Goal: Transaction & Acquisition: Obtain resource

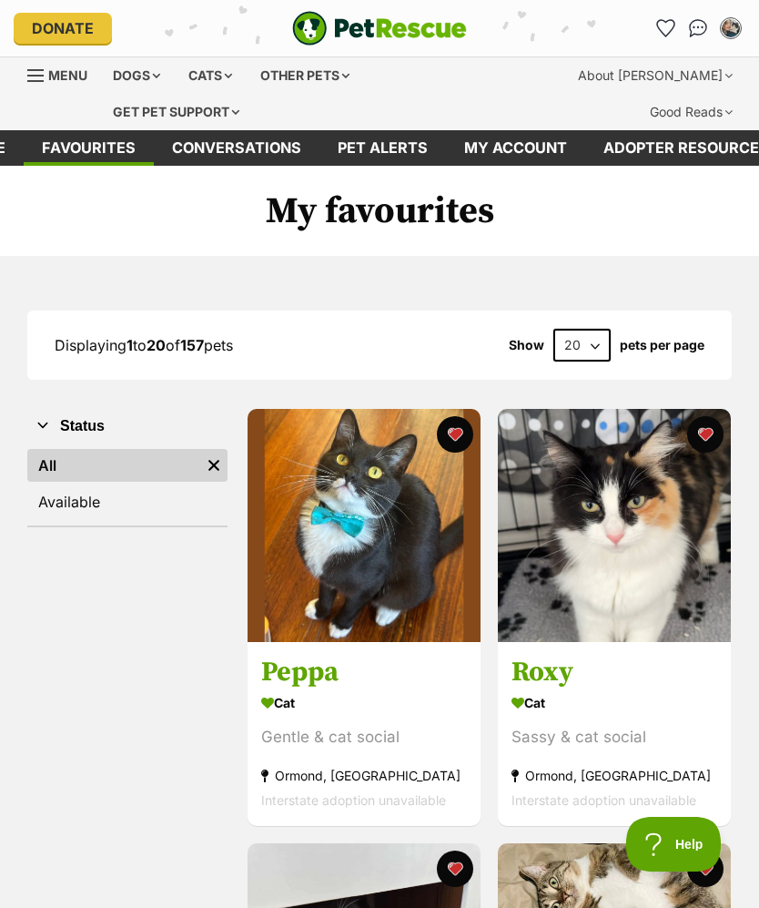
click at [596, 330] on select "20 40 60" at bounding box center [582, 345] width 57 height 33
select select "60"
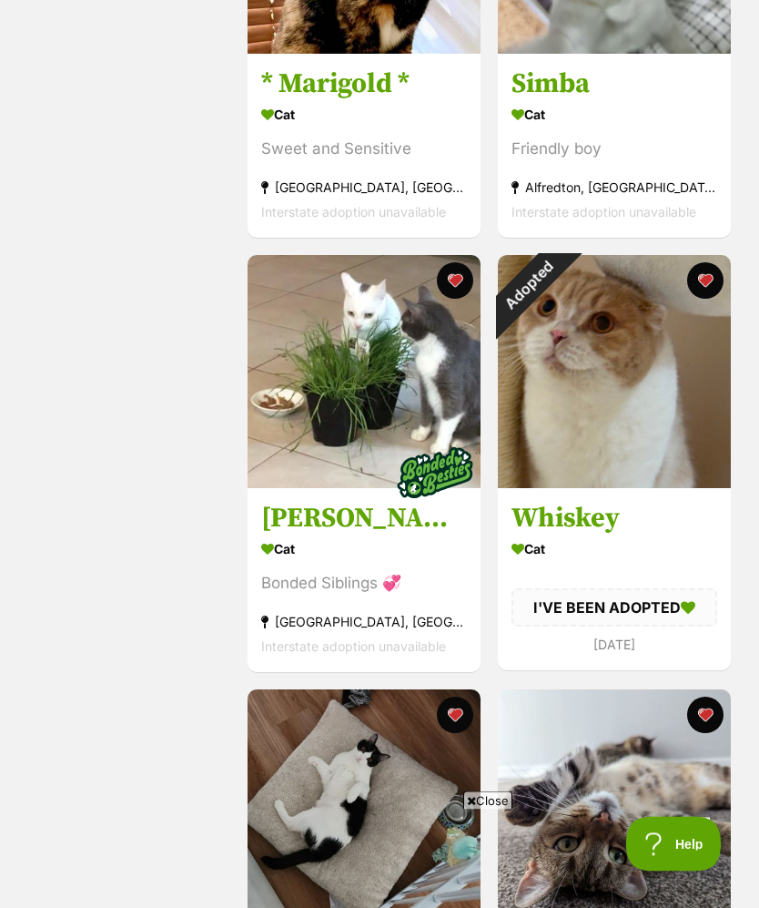
scroll to position [1457, 0]
click at [559, 273] on div "Adopted" at bounding box center [528, 285] width 61 height 61
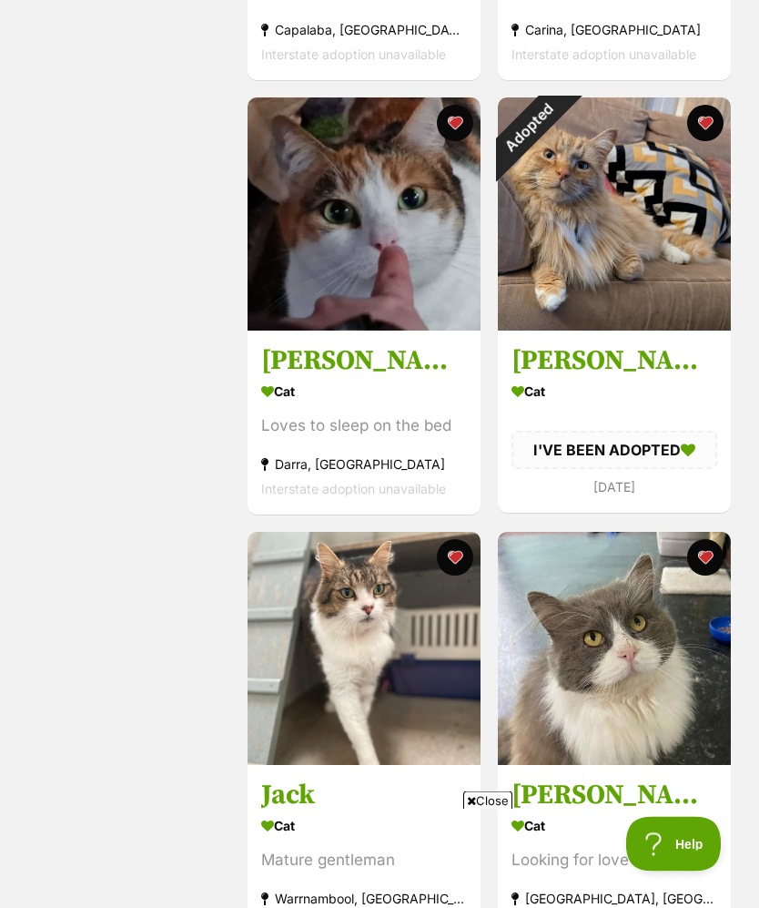
scroll to position [2481, 0]
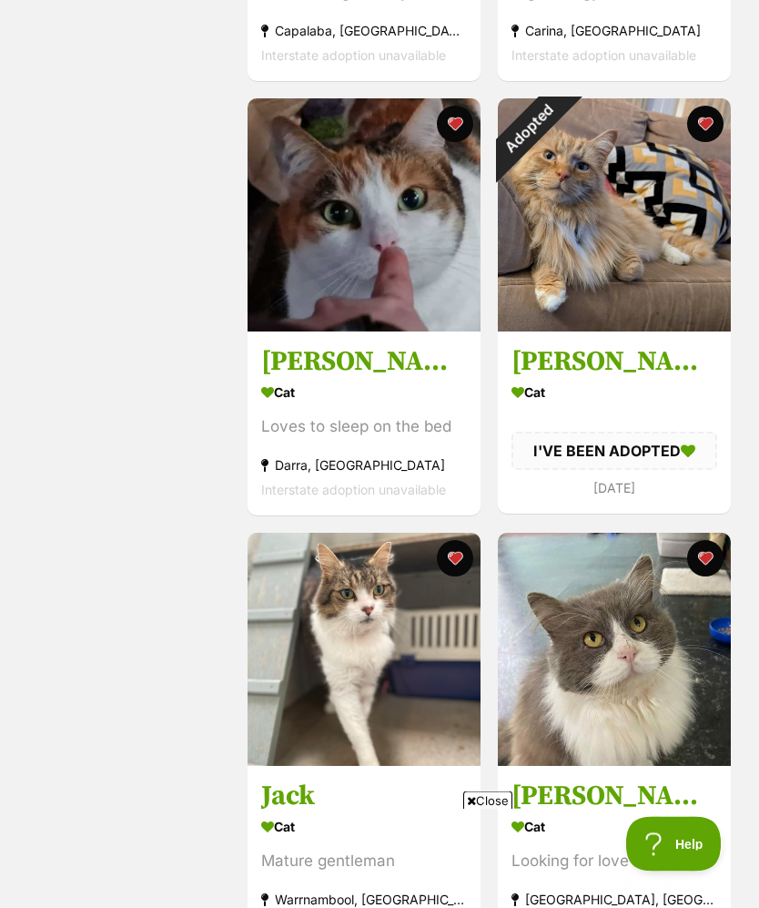
click at [708, 124] on button "favourite" at bounding box center [705, 125] width 36 height 36
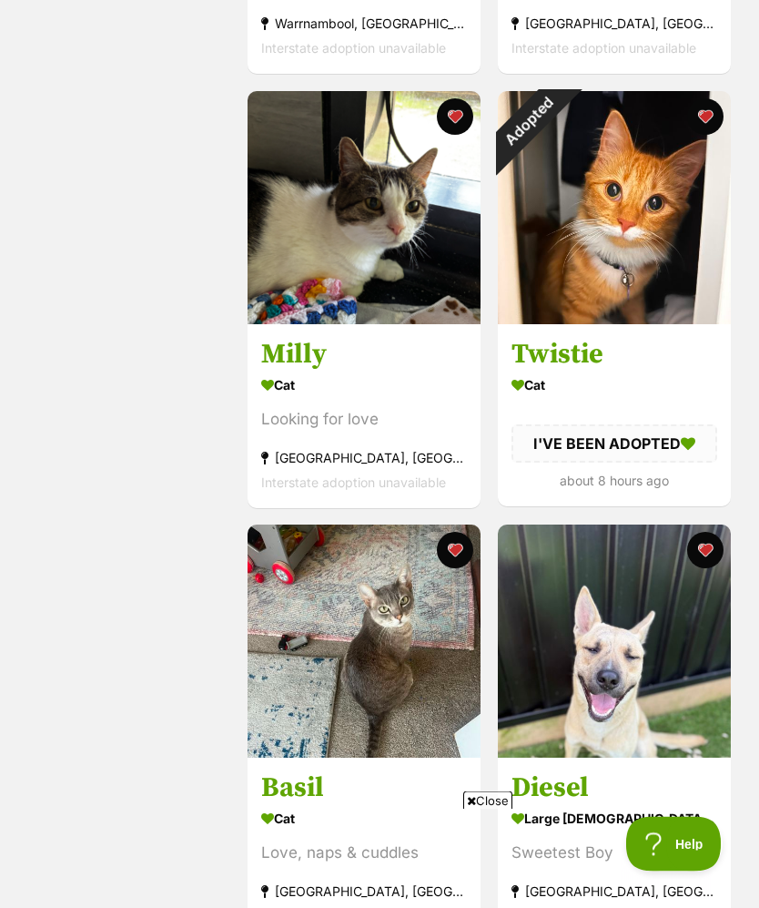
scroll to position [3360, 0]
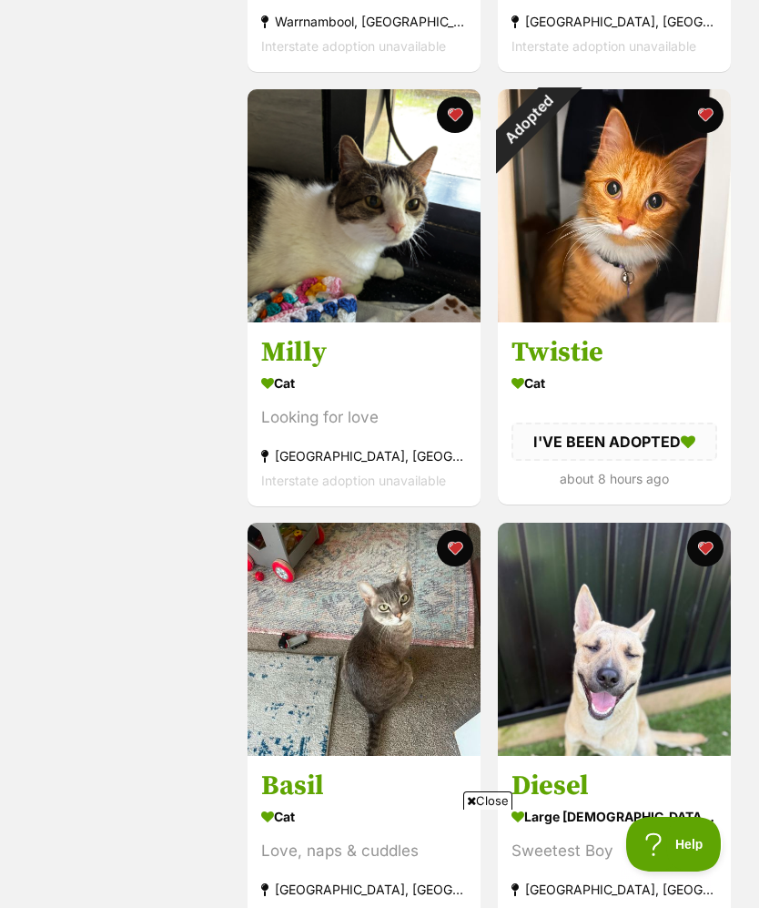
click at [707, 114] on button "favourite" at bounding box center [705, 115] width 36 height 36
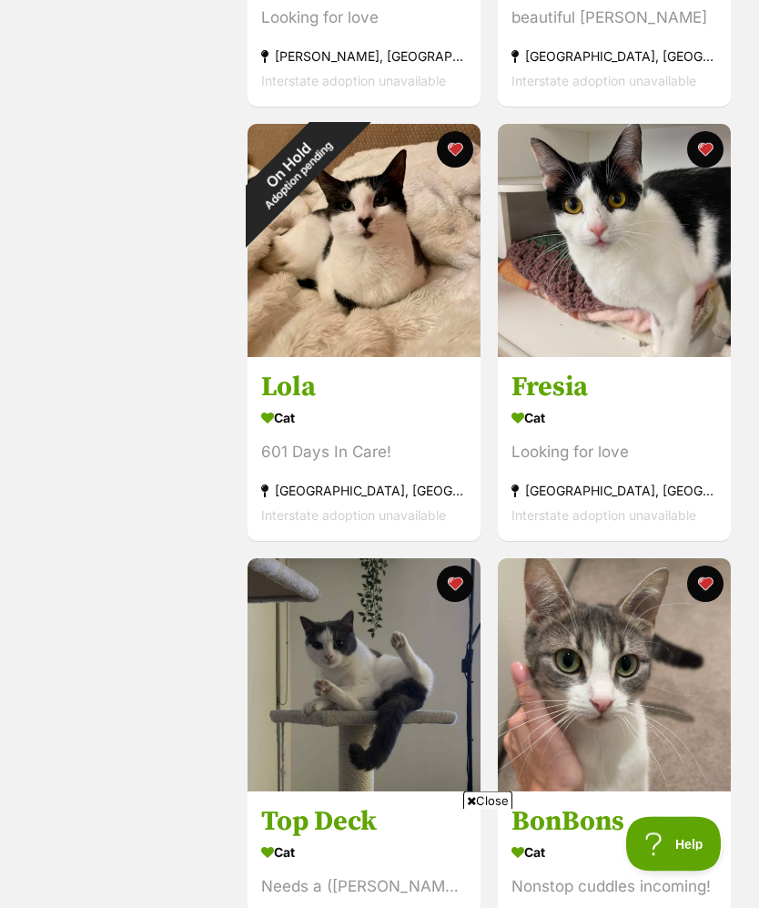
scroll to position [5062, 0]
click at [454, 158] on button "favourite" at bounding box center [455, 149] width 36 height 36
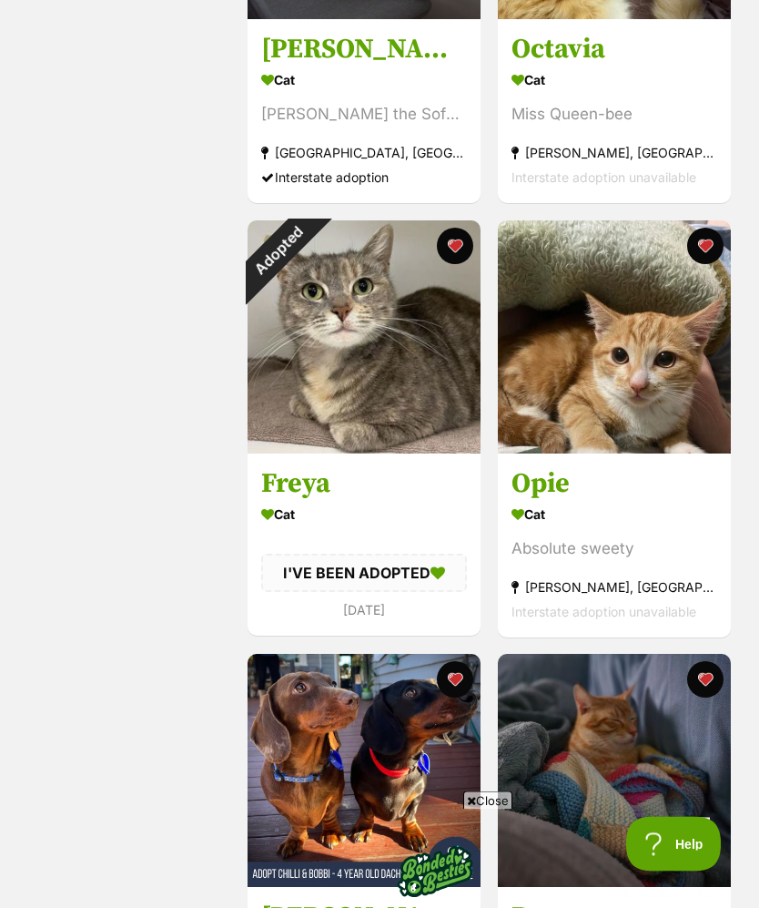
scroll to position [7141, 0]
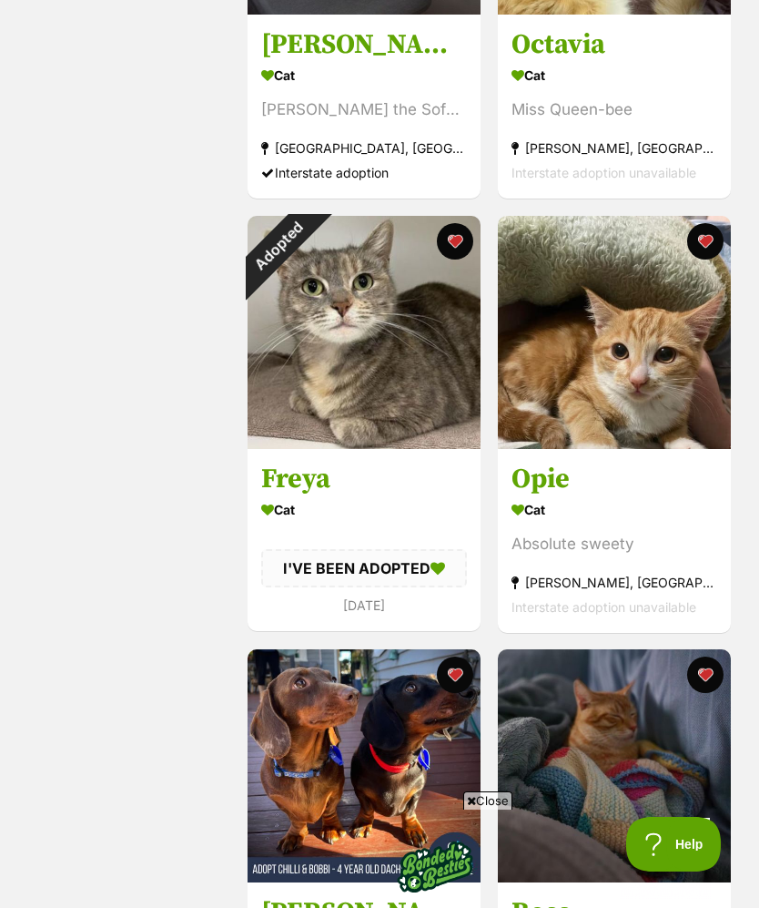
click at [452, 257] on button "favourite" at bounding box center [455, 241] width 36 height 36
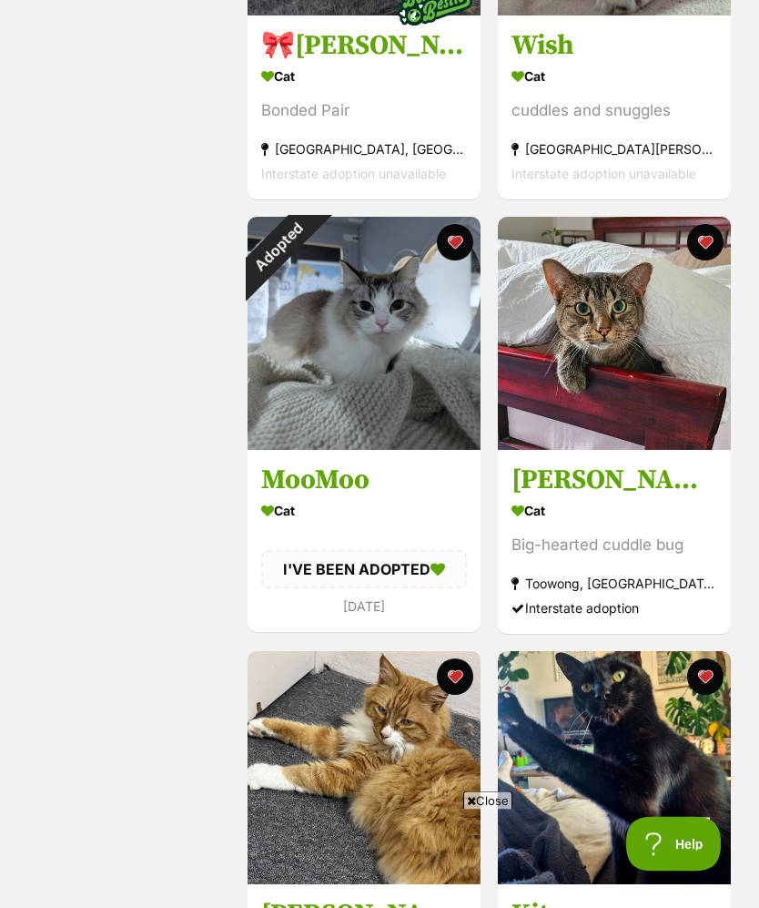
scroll to position [10614, 0]
click at [455, 260] on button "favourite" at bounding box center [455, 242] width 36 height 36
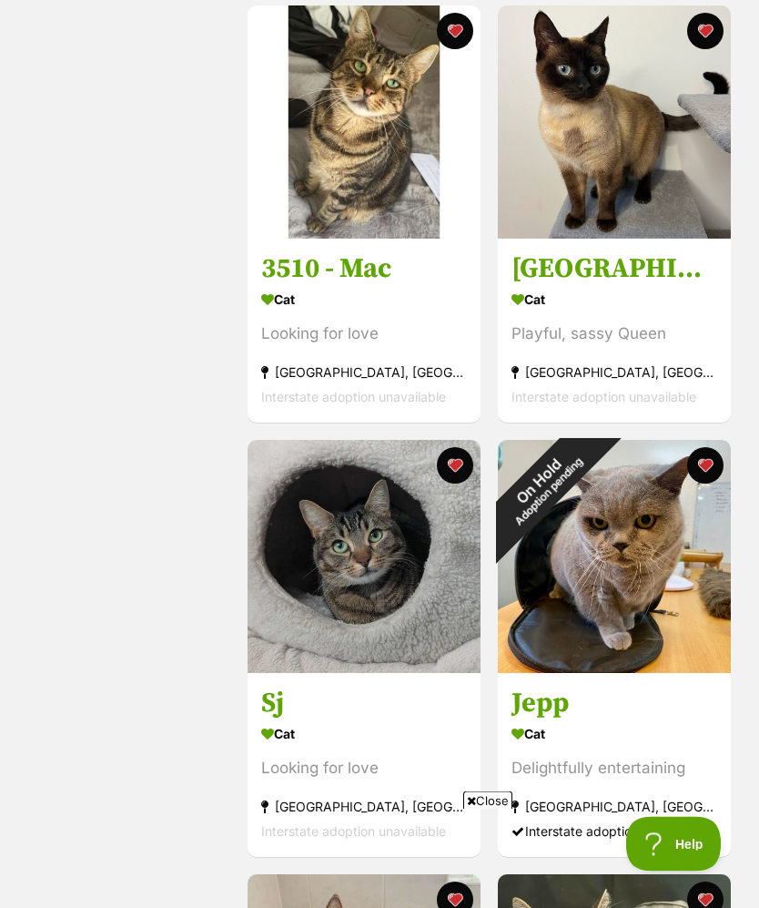
scroll to position [12131, 0]
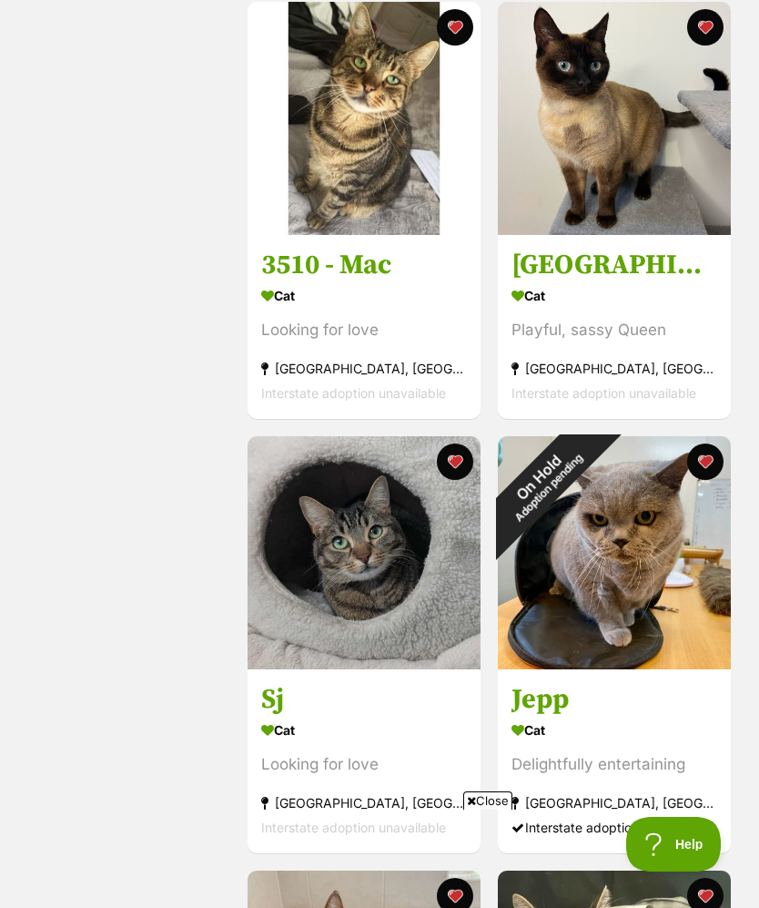
click at [701, 480] on button "favourite" at bounding box center [705, 461] width 36 height 36
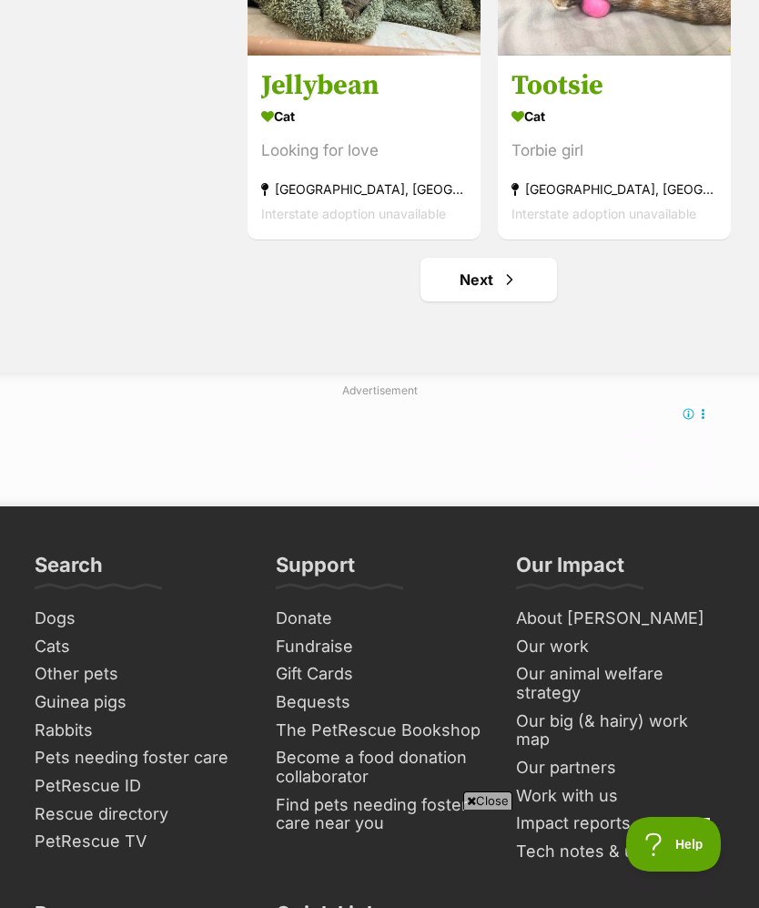
scroll to position [13196, 0]
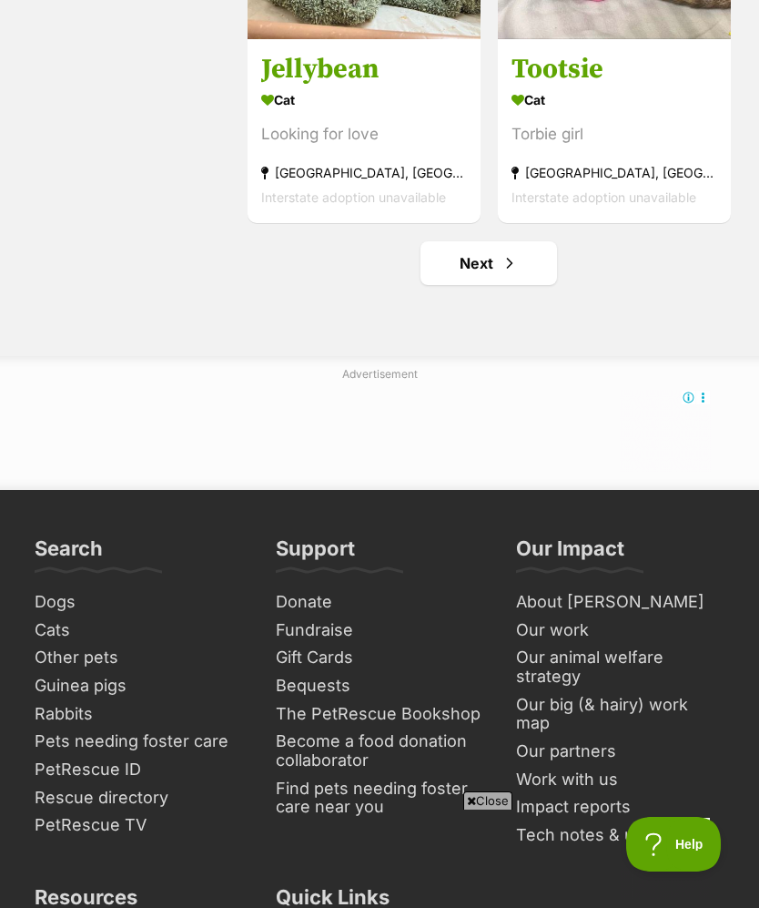
click at [508, 274] on span "Next page" at bounding box center [510, 263] width 18 height 22
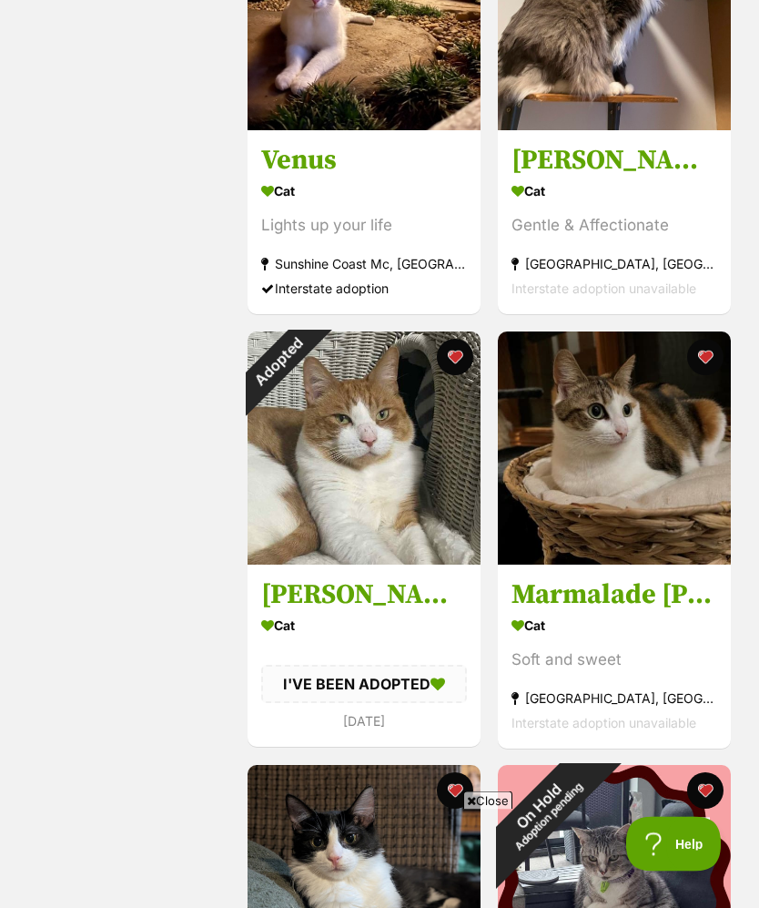
scroll to position [7026, 0]
click at [309, 372] on div "Adopted" at bounding box center [278, 361] width 61 height 61
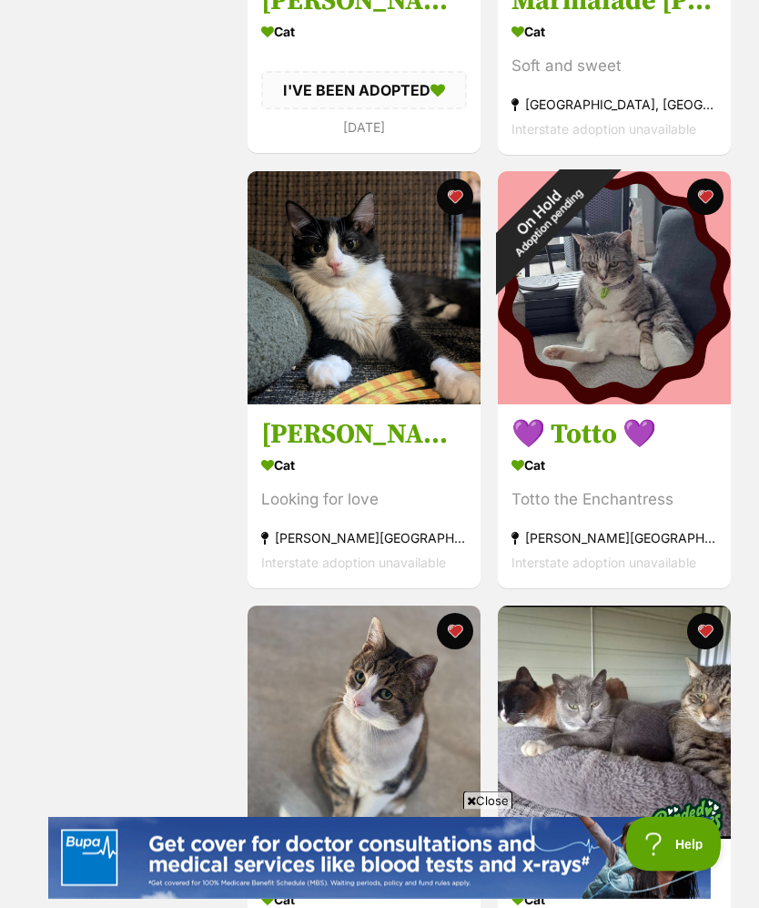
scroll to position [7677, 0]
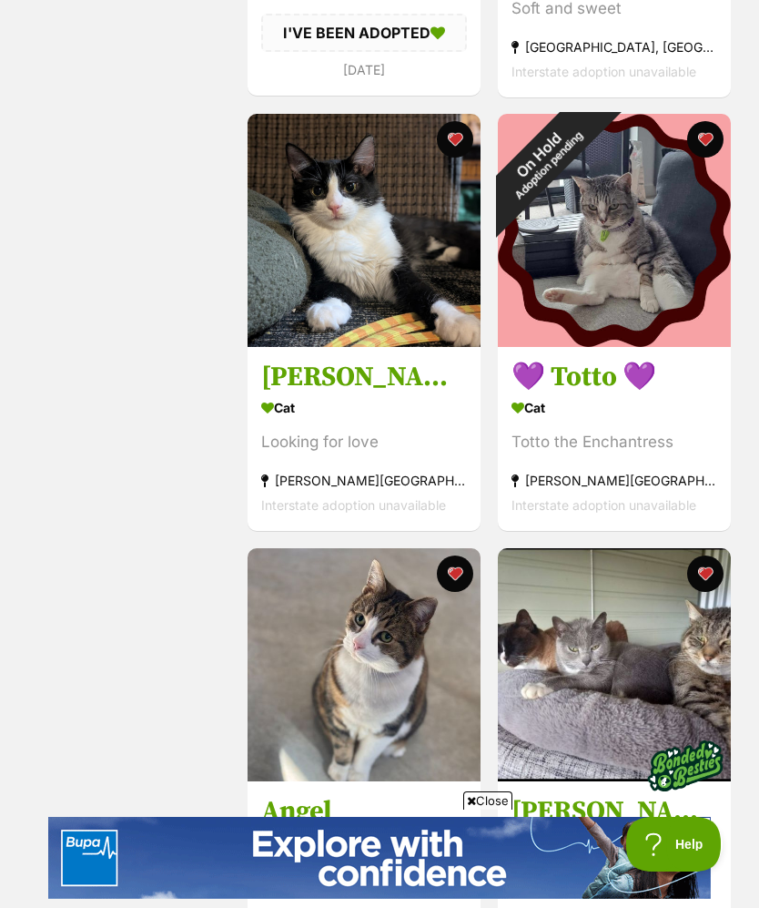
click at [705, 158] on button "favourite" at bounding box center [705, 139] width 36 height 36
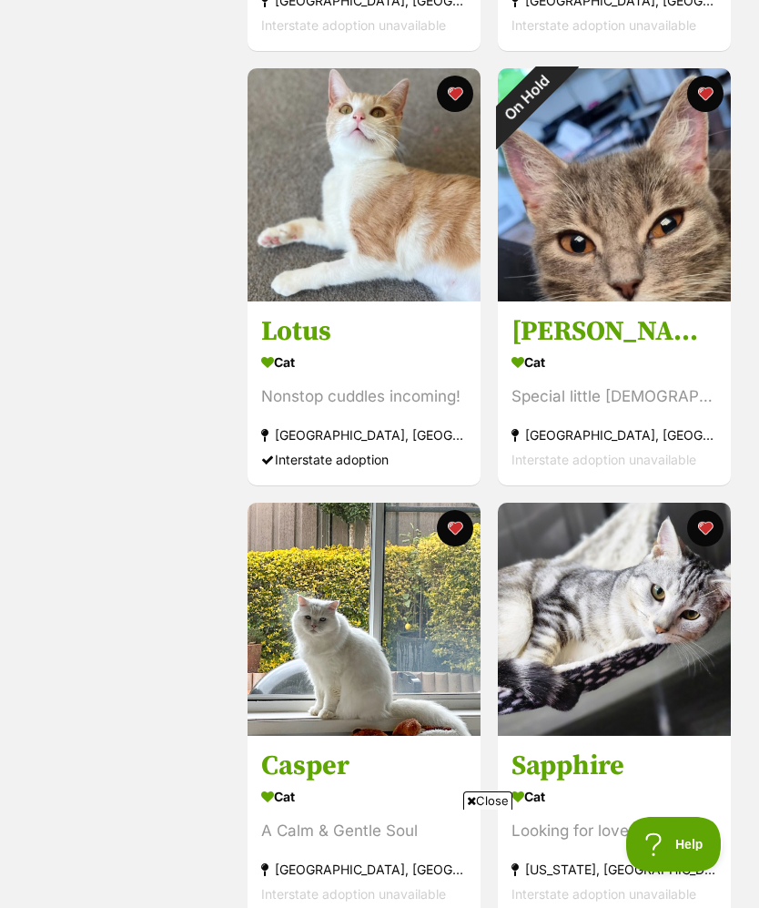
scroll to position [0, 0]
click at [711, 112] on button "favourite" at bounding box center [705, 94] width 36 height 36
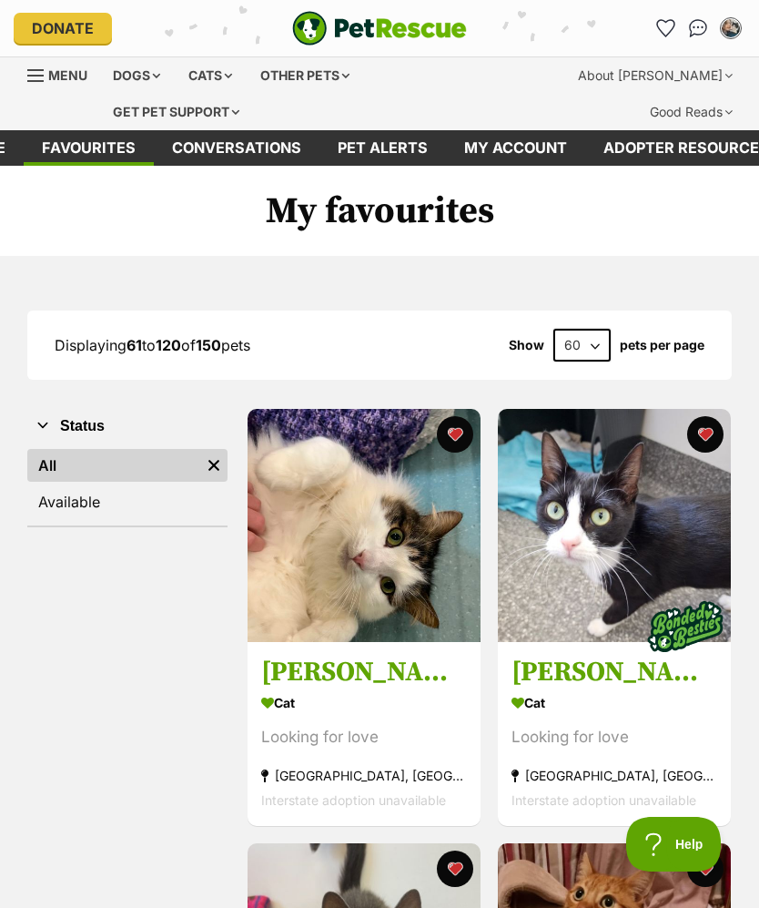
click at [218, 80] on div "Cats" at bounding box center [210, 75] width 69 height 36
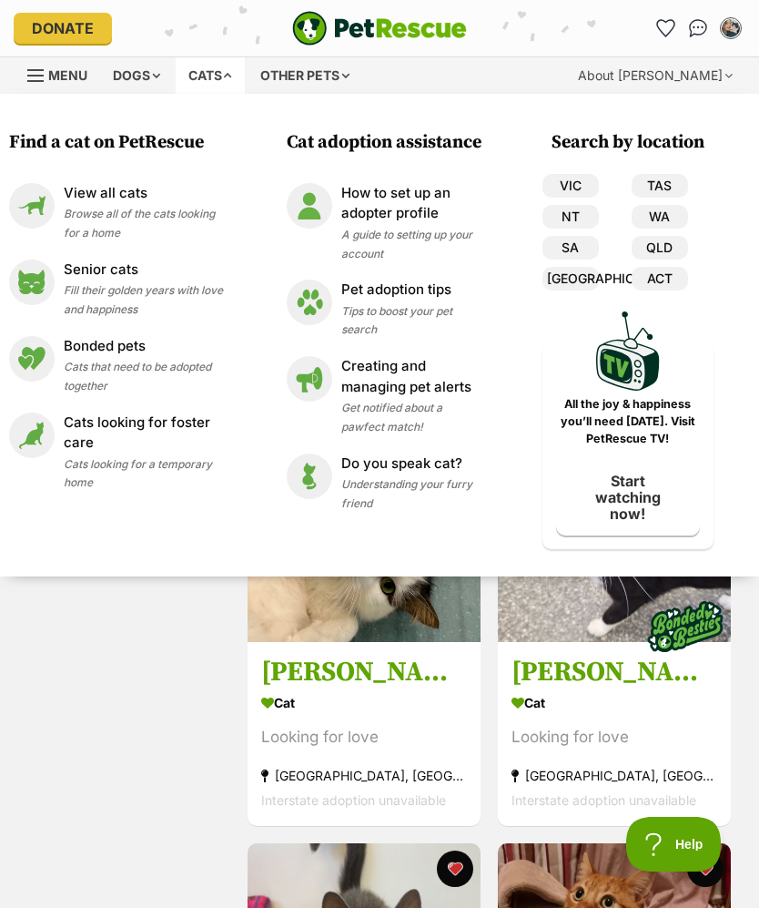
click at [131, 198] on p "View all cats" at bounding box center [143, 193] width 159 height 21
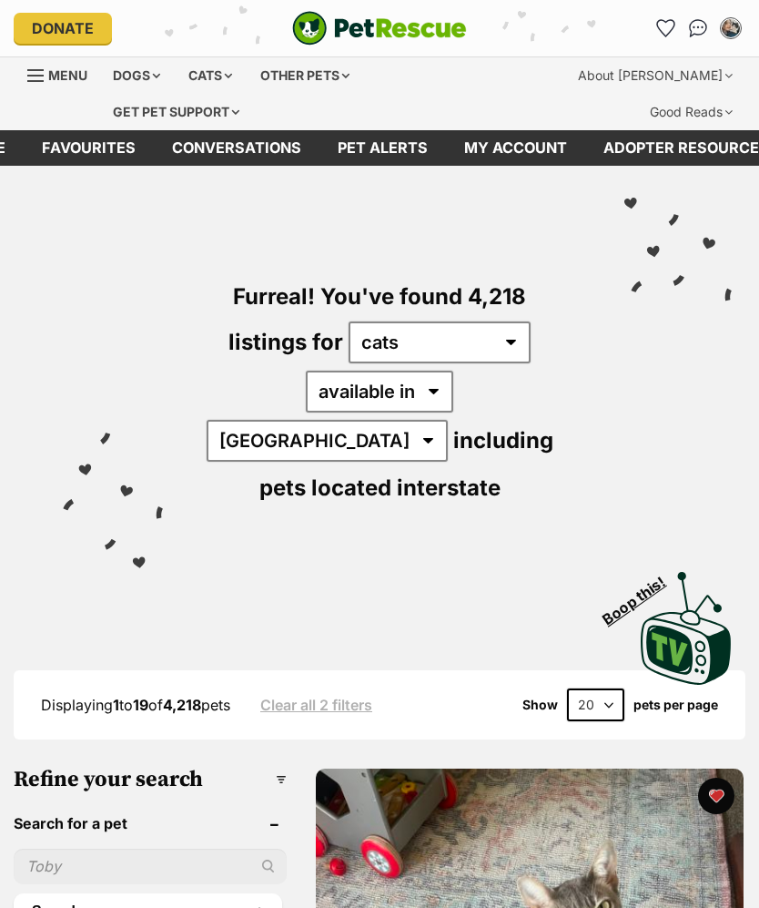
click at [606, 688] on select "20 40 60" at bounding box center [595, 704] width 57 height 33
select select "60"
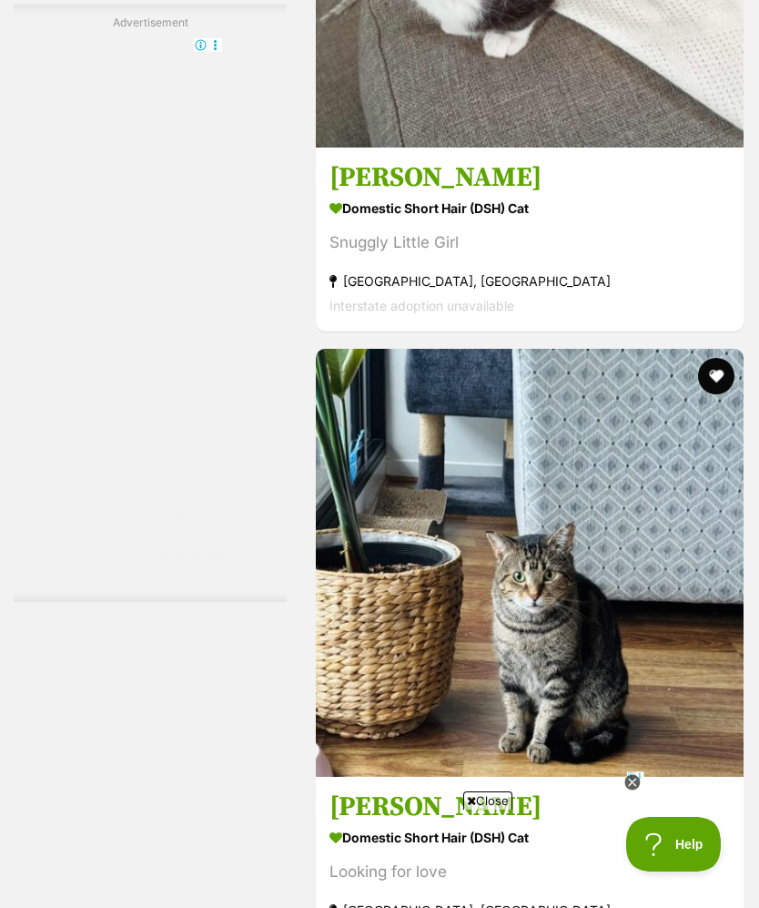
scroll to position [5132, 0]
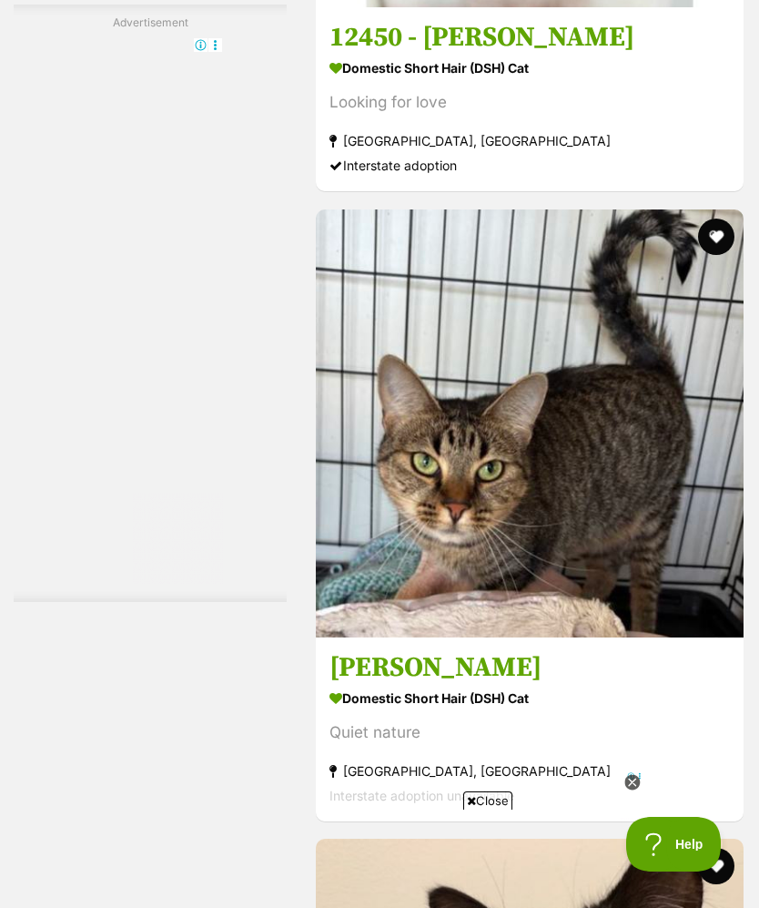
scroll to position [0, 0]
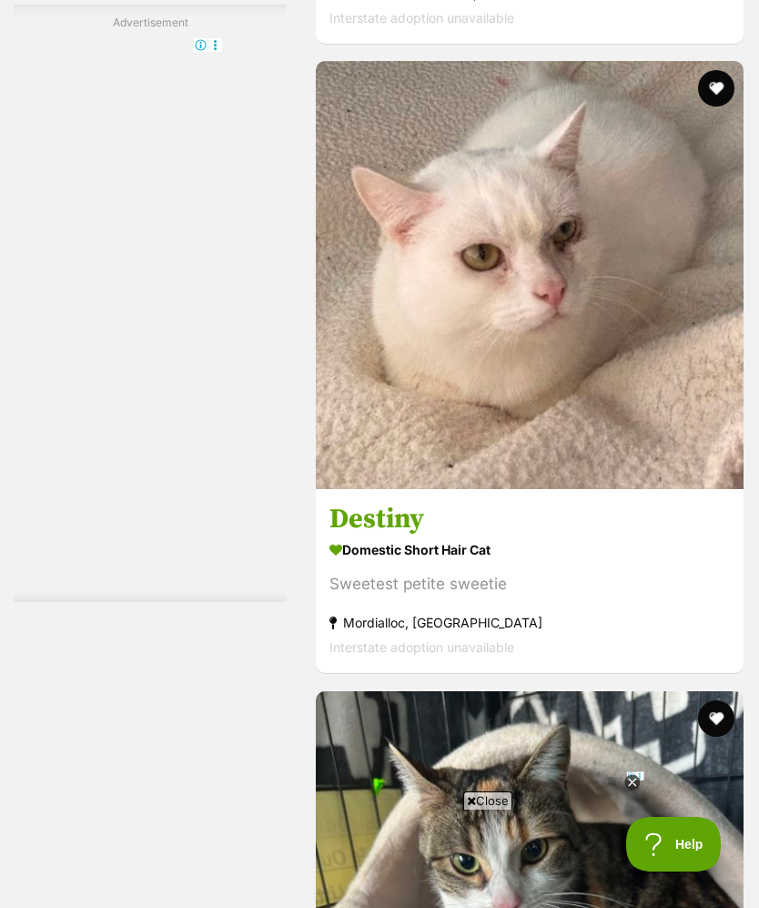
scroll to position [11866, 0]
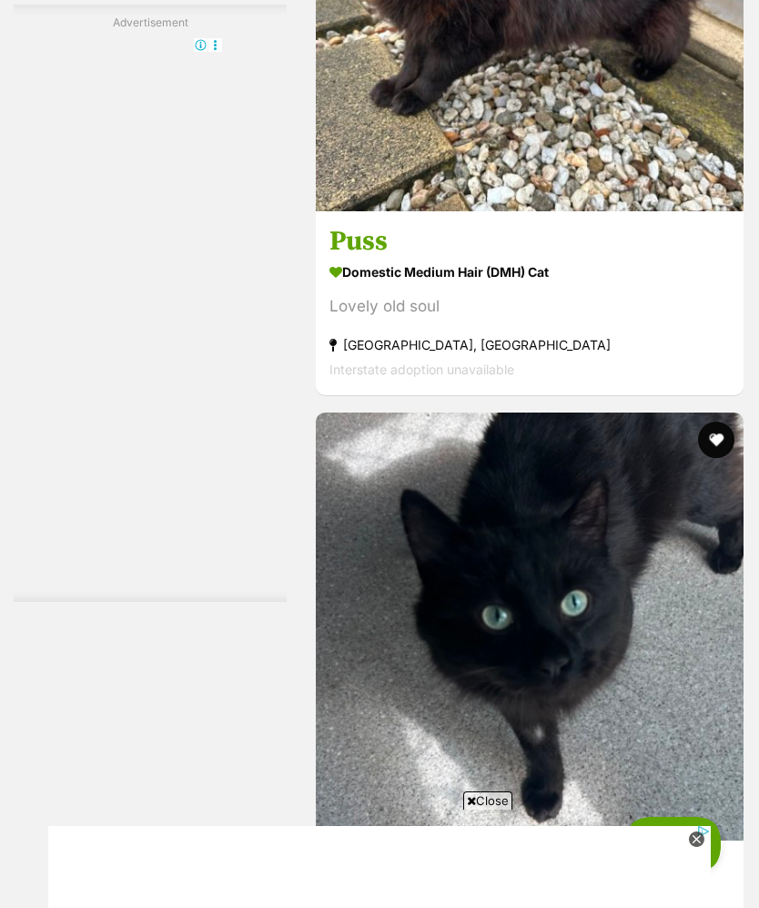
scroll to position [13095, 0]
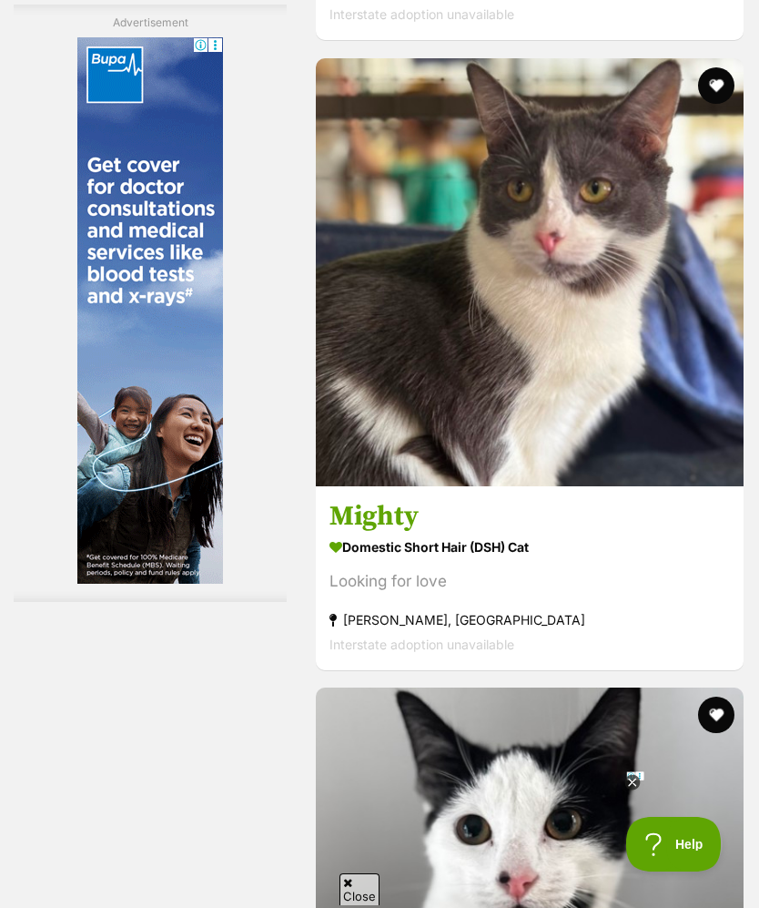
scroll to position [9195, 0]
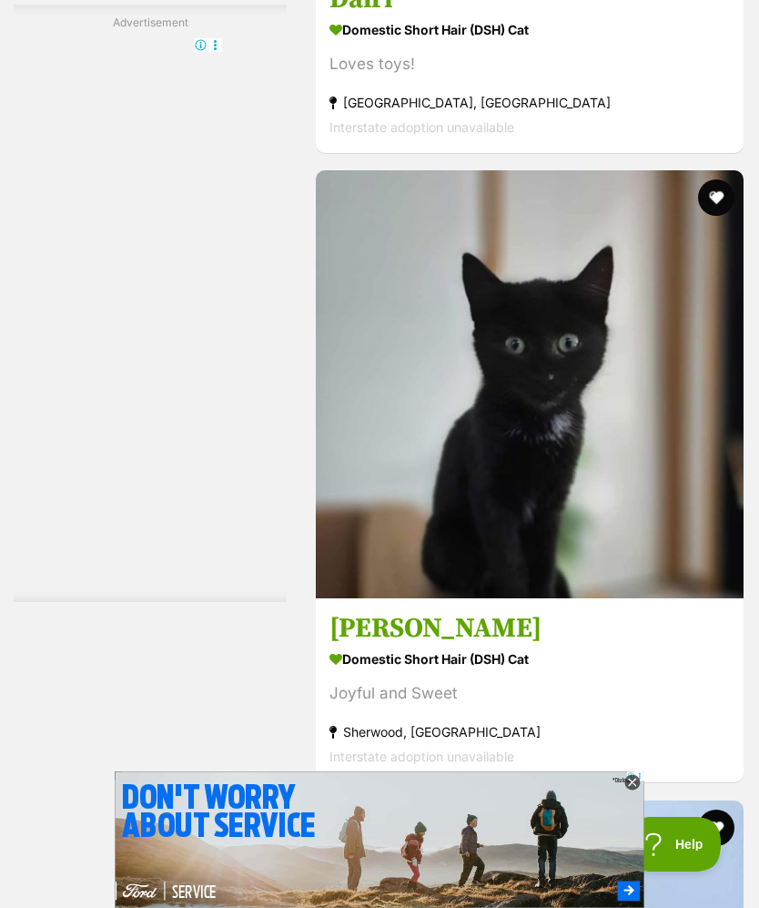
scroll to position [5233, 0]
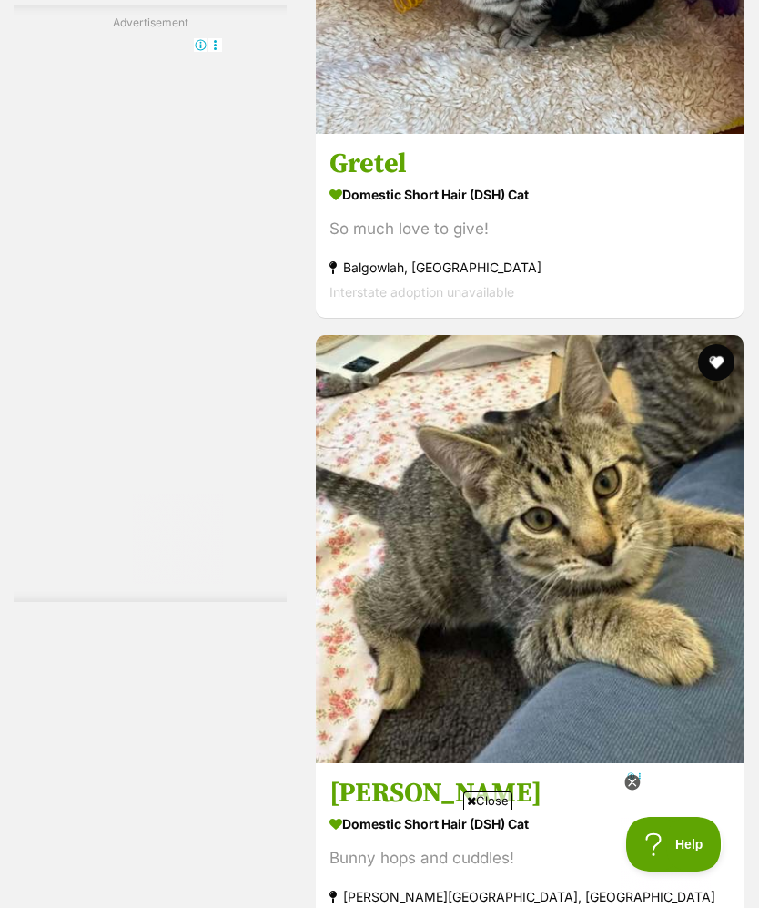
scroll to position [13228, 0]
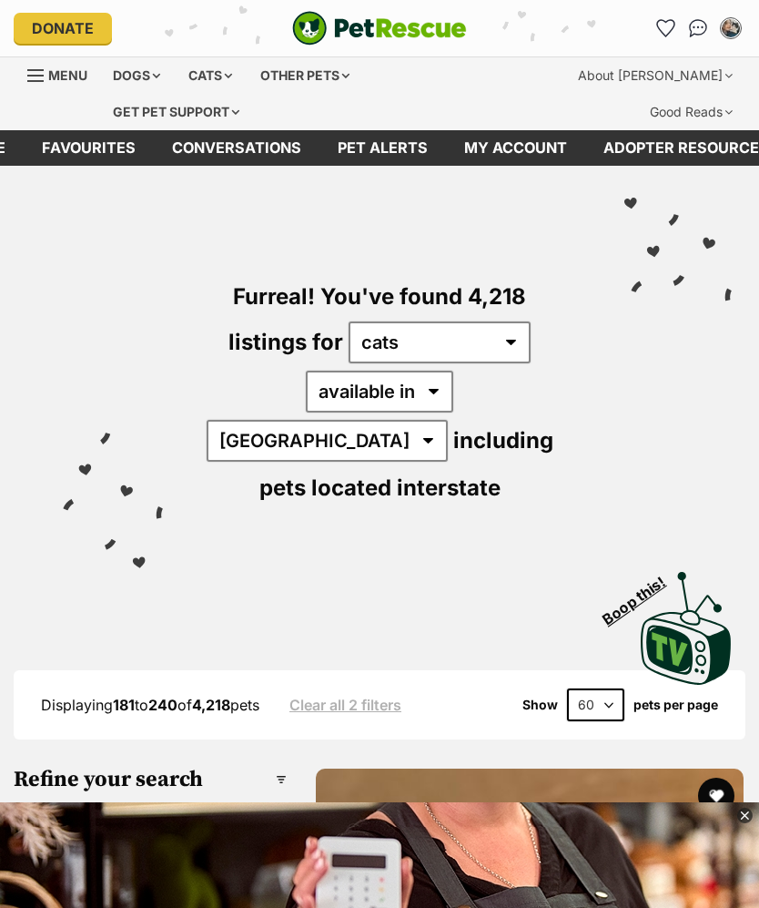
click at [678, 25] on link "Favourites" at bounding box center [665, 28] width 29 height 29
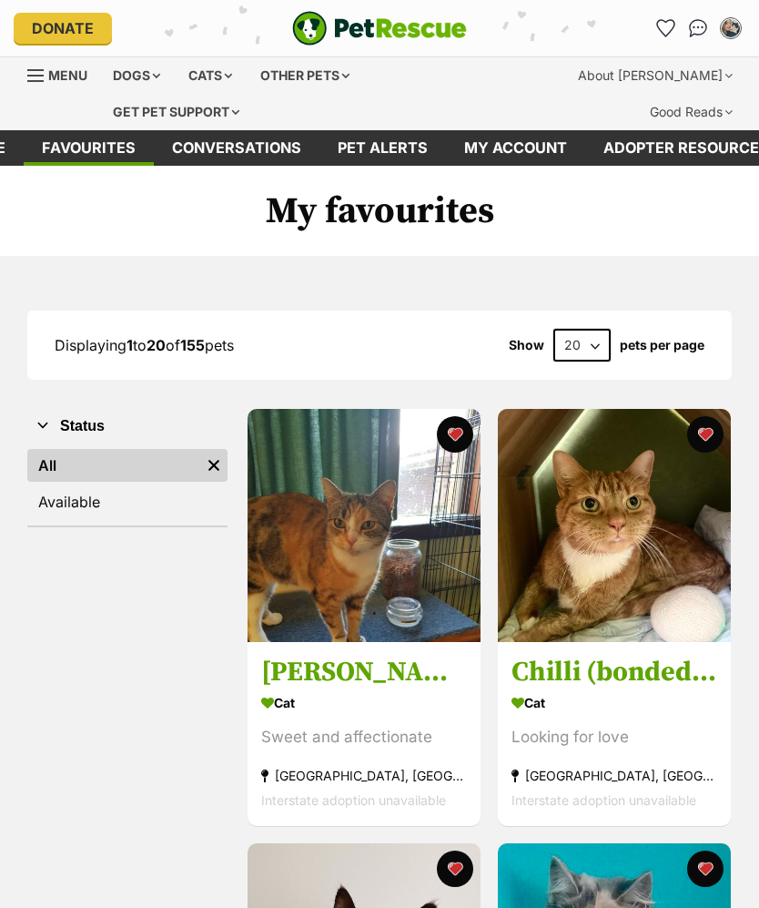
click at [681, 559] on img at bounding box center [614, 525] width 233 height 233
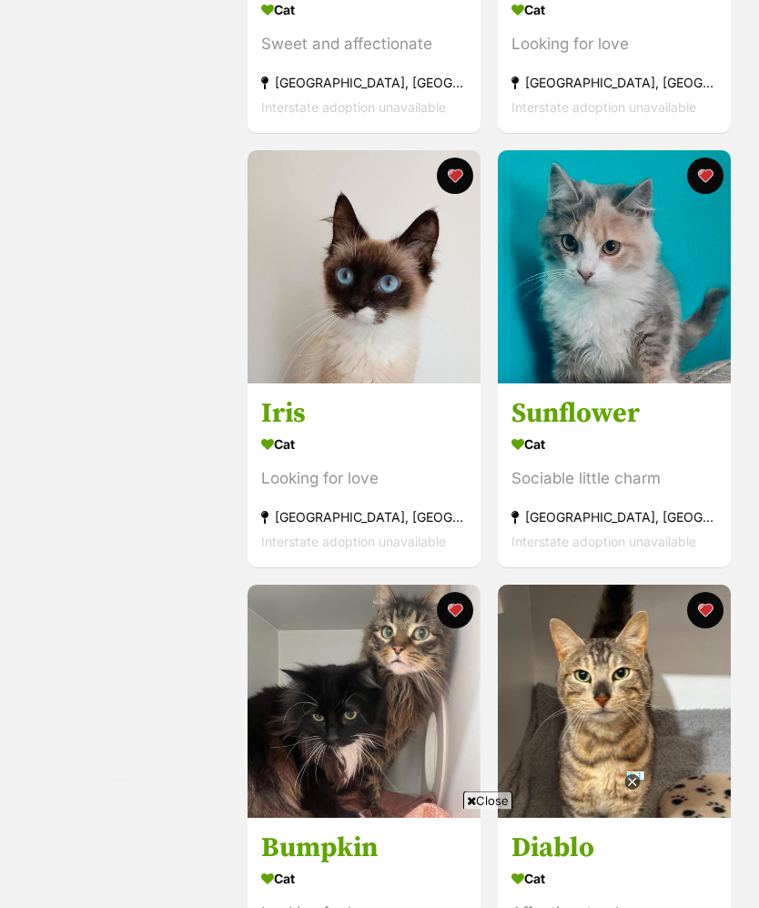
scroll to position [693, 0]
click at [427, 713] on img at bounding box center [364, 701] width 233 height 233
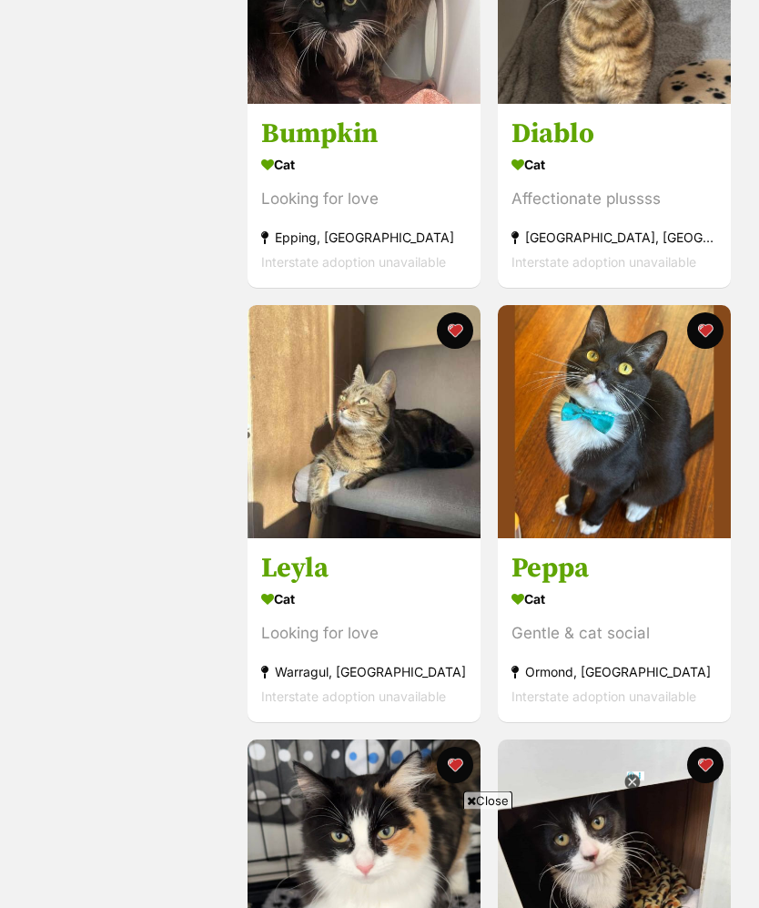
scroll to position [1408, 0]
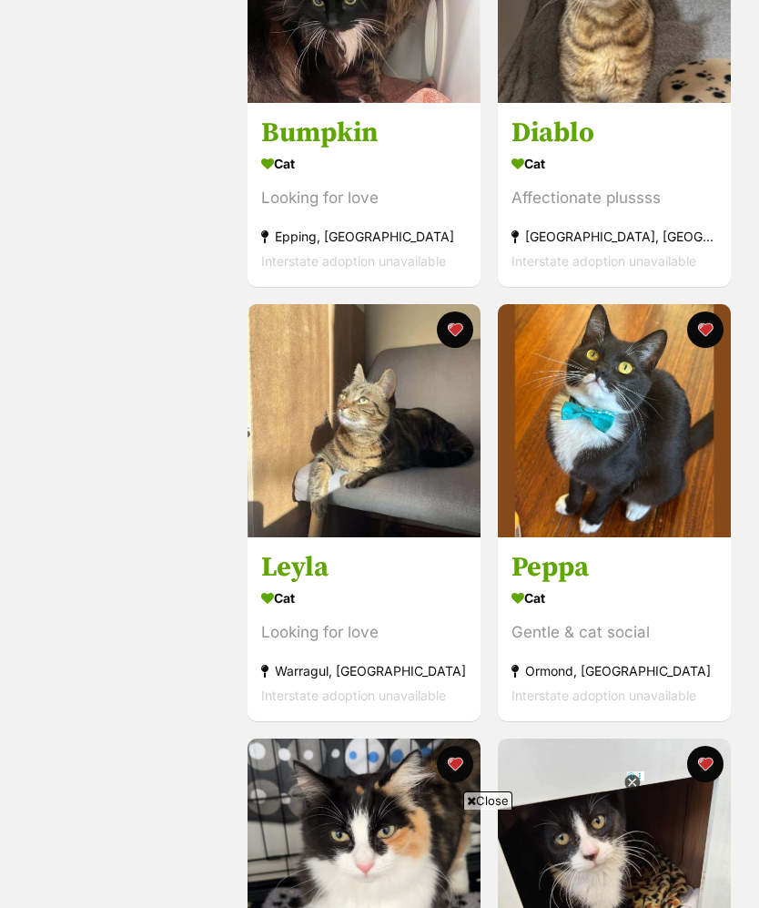
click at [385, 458] on img at bounding box center [364, 420] width 233 height 233
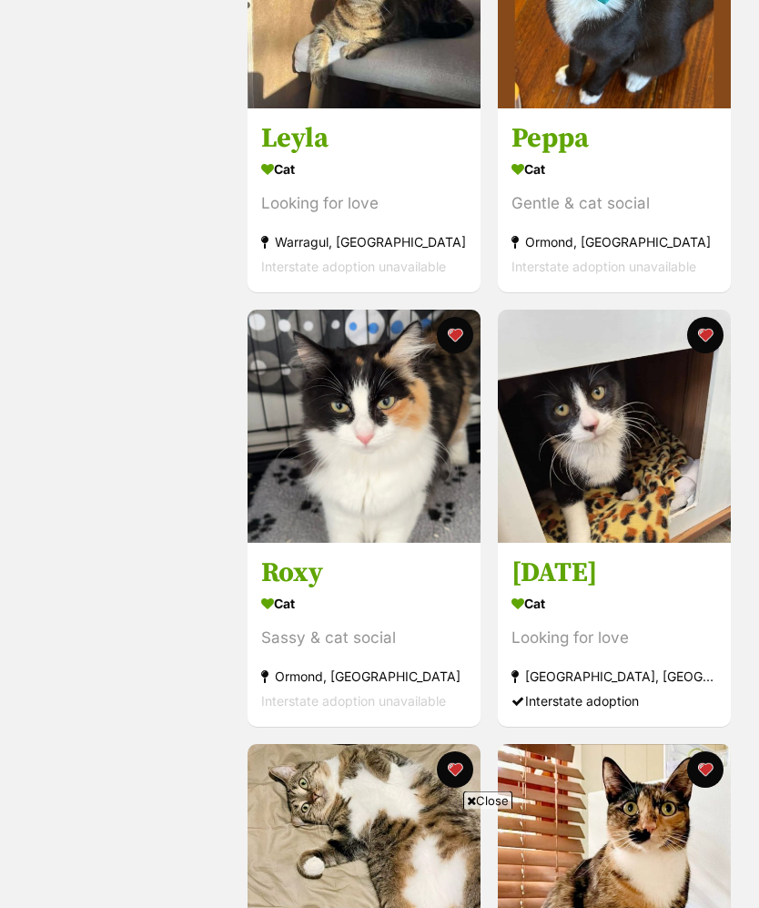
scroll to position [1837, 0]
click at [380, 494] on img at bounding box center [364, 426] width 233 height 233
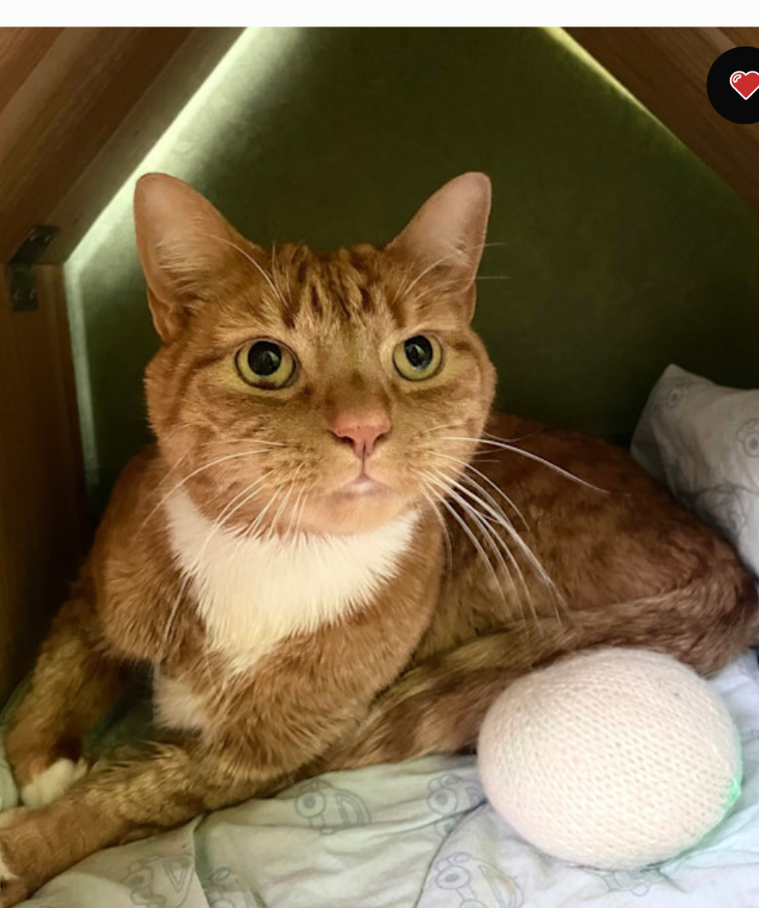
scroll to position [245, 0]
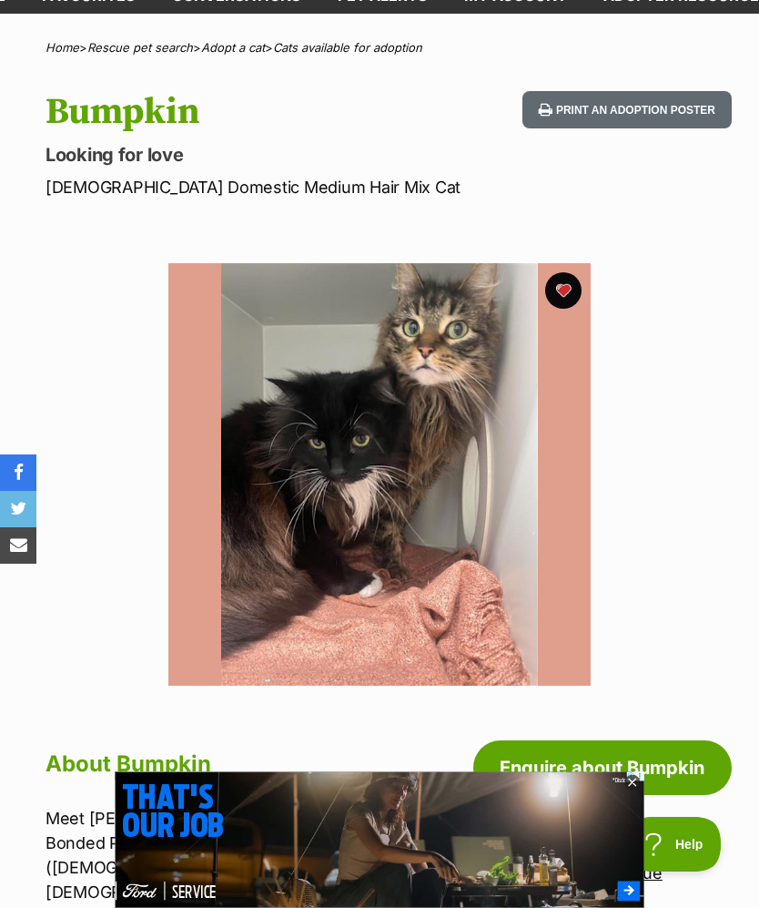
scroll to position [145, 0]
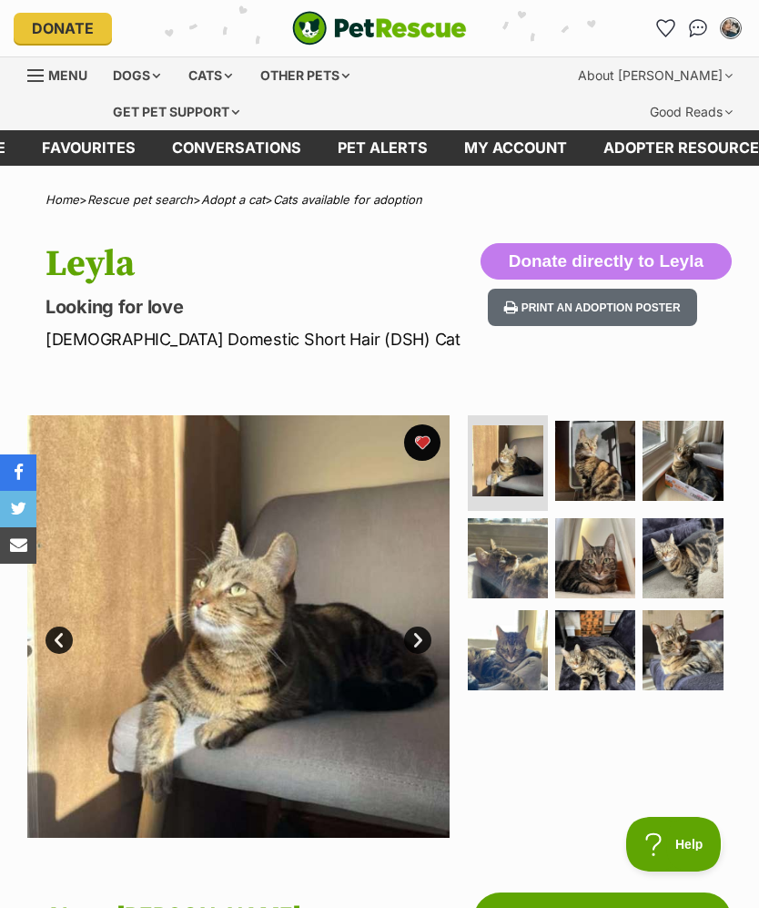
click at [616, 471] on img at bounding box center [595, 461] width 80 height 80
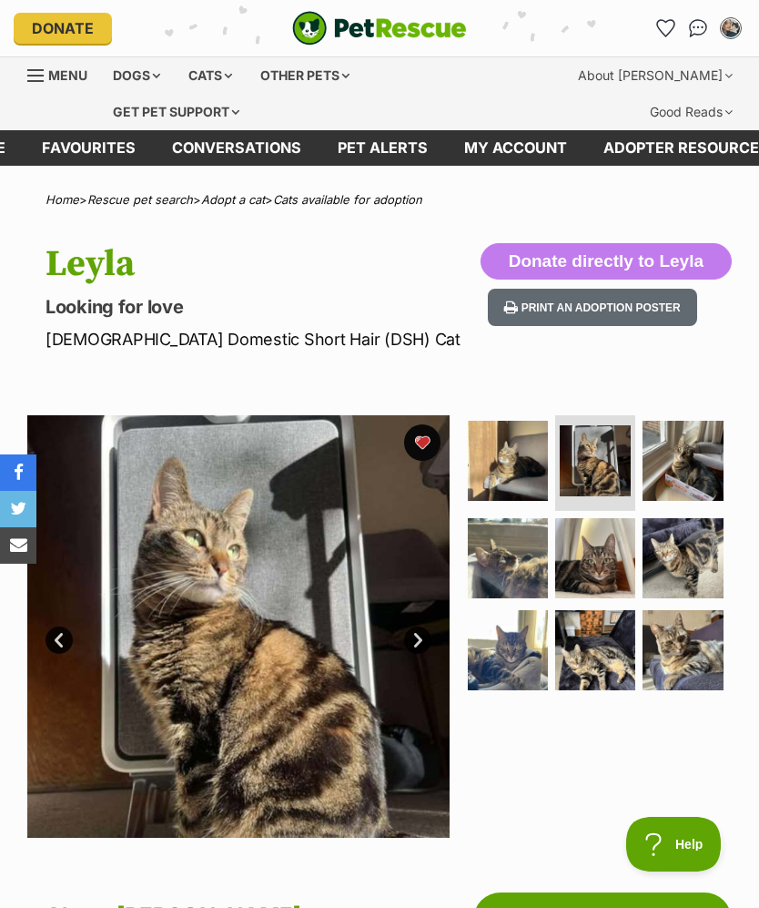
click at [589, 560] on img at bounding box center [595, 558] width 80 height 80
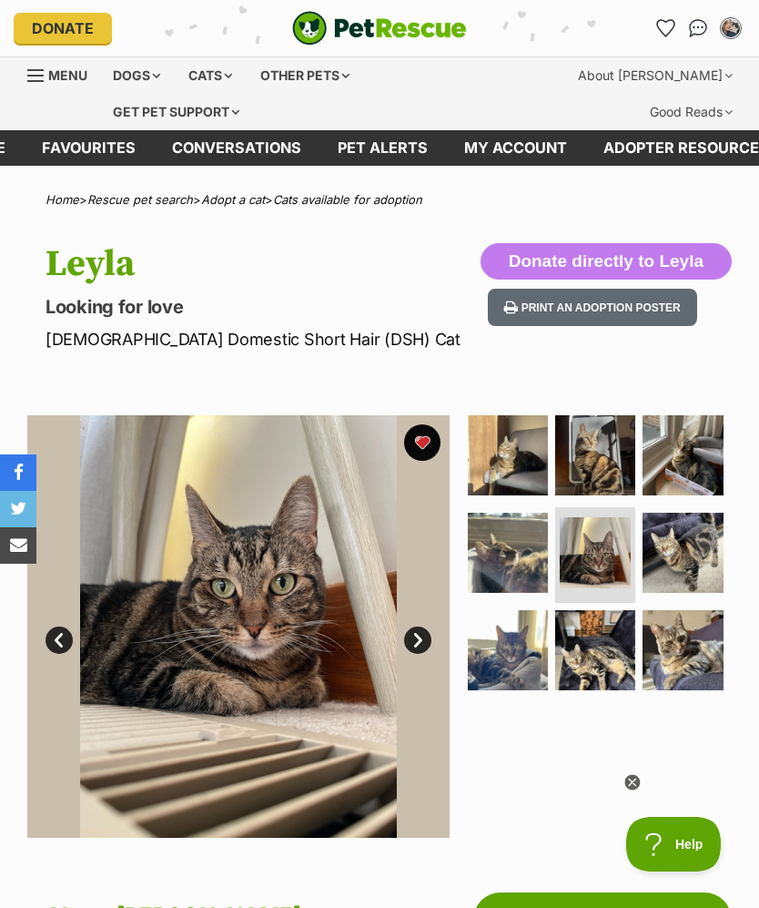
click at [585, 638] on img at bounding box center [595, 650] width 80 height 80
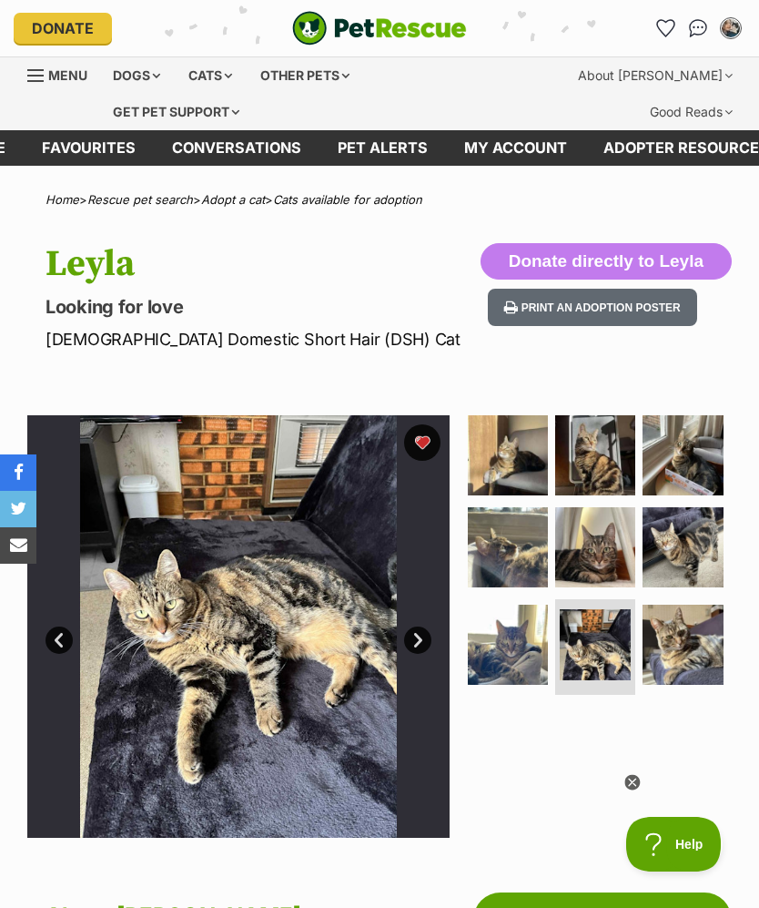
click at [604, 653] on img at bounding box center [595, 644] width 71 height 71
click at [691, 642] on img at bounding box center [683, 645] width 80 height 80
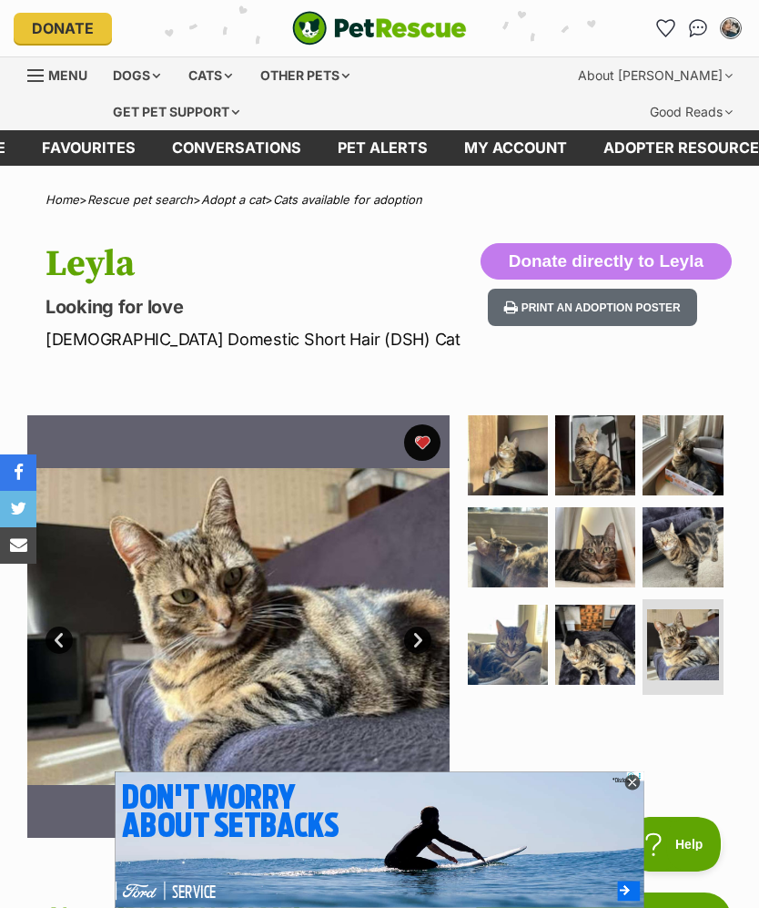
click at [537, 642] on img at bounding box center [508, 645] width 80 height 80
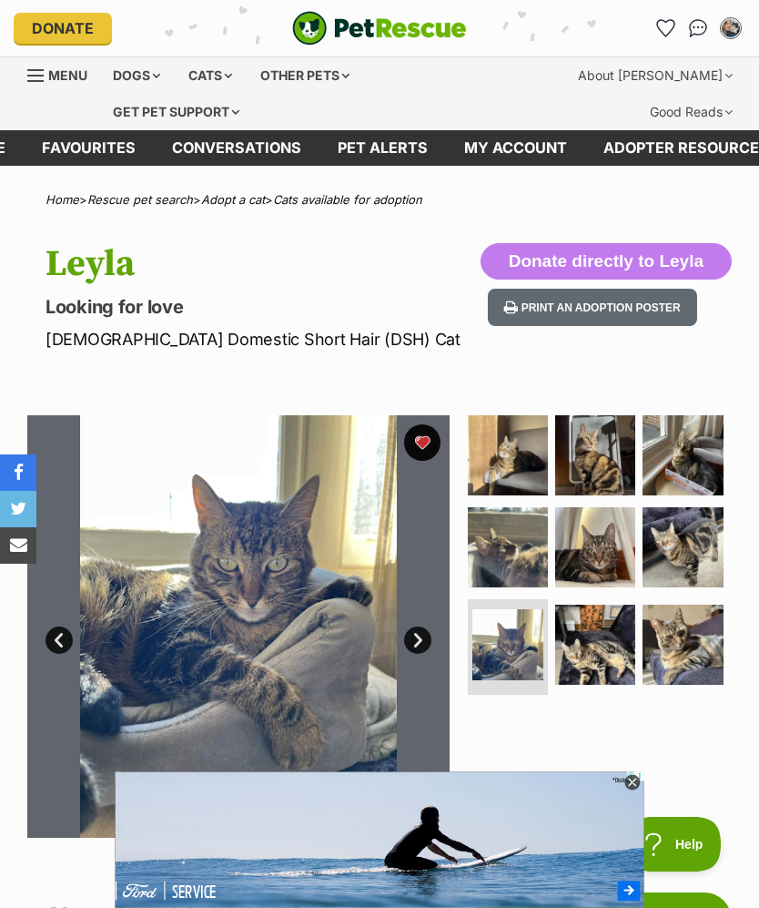
click at [616, 455] on img at bounding box center [595, 455] width 80 height 80
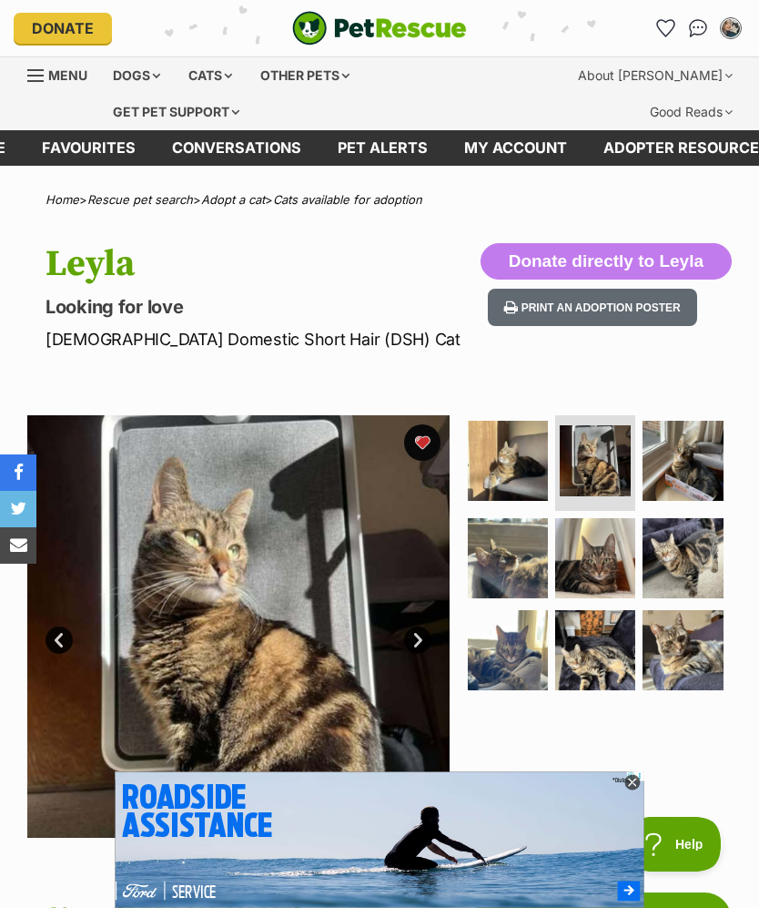
click at [536, 468] on img at bounding box center [508, 461] width 80 height 80
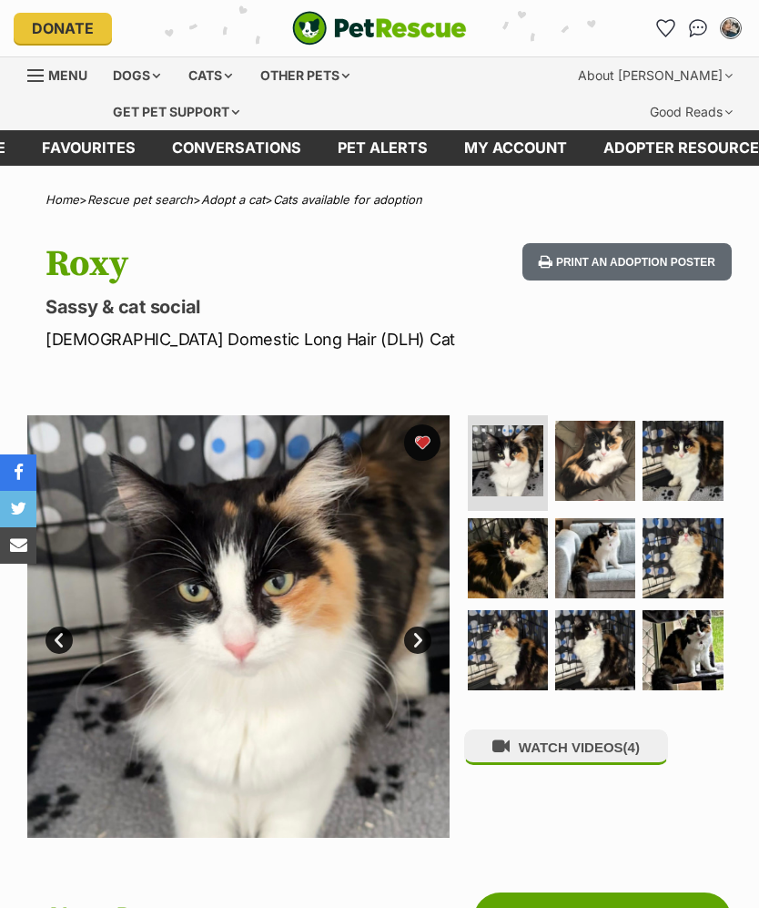
click at [593, 556] on img at bounding box center [595, 558] width 80 height 80
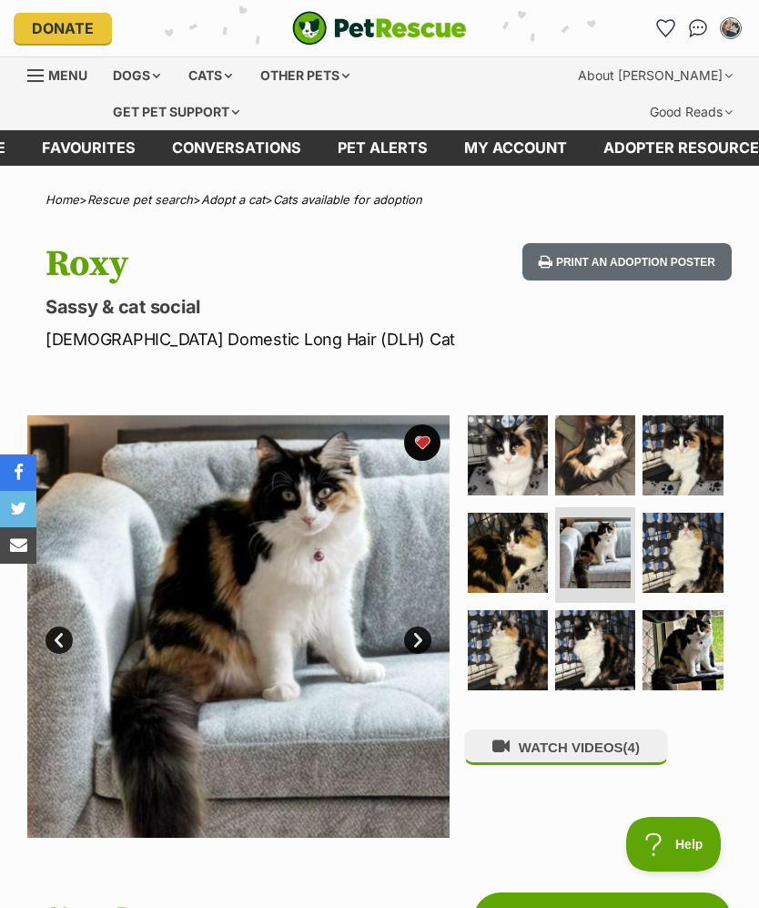
click at [621, 557] on img at bounding box center [595, 552] width 71 height 71
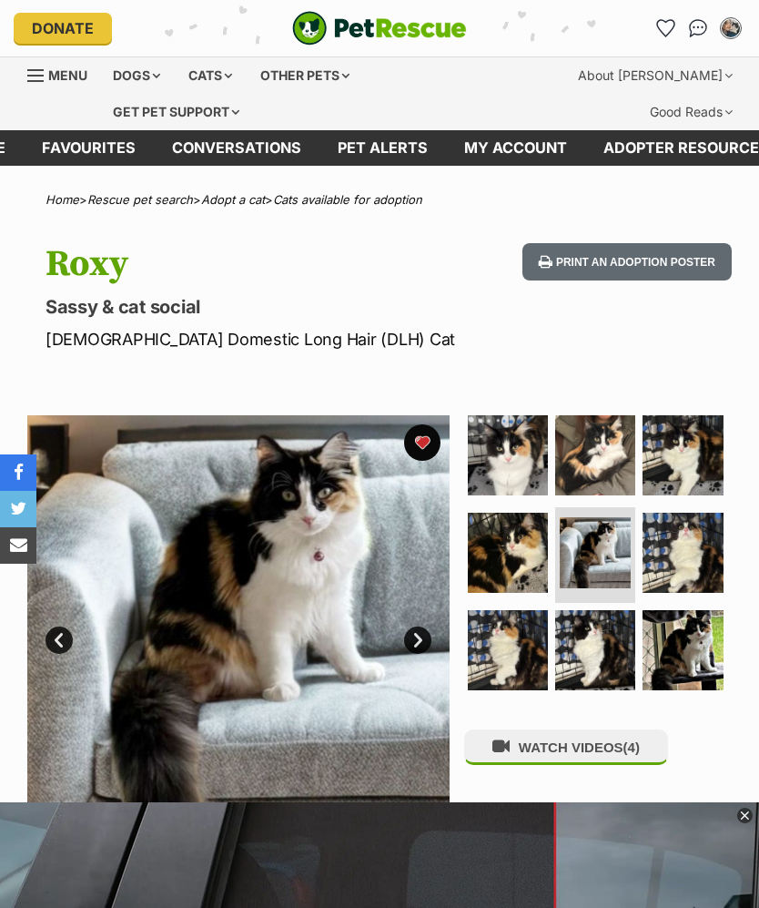
click at [603, 549] on img at bounding box center [595, 552] width 71 height 71
click at [532, 560] on img at bounding box center [508, 553] width 80 height 80
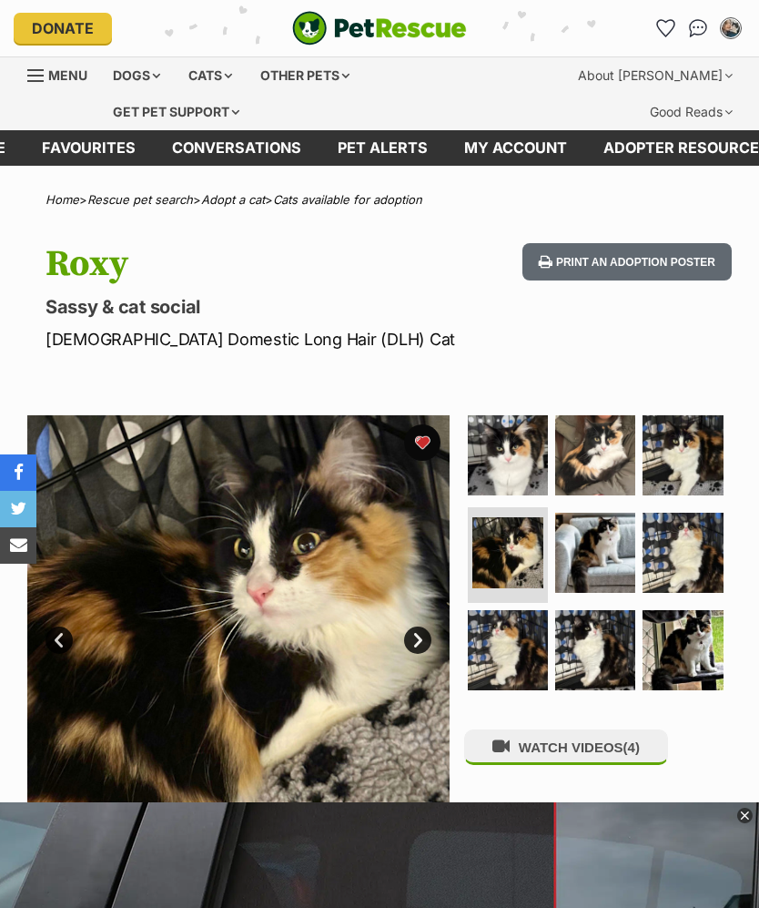
click at [580, 638] on img at bounding box center [595, 650] width 80 height 80
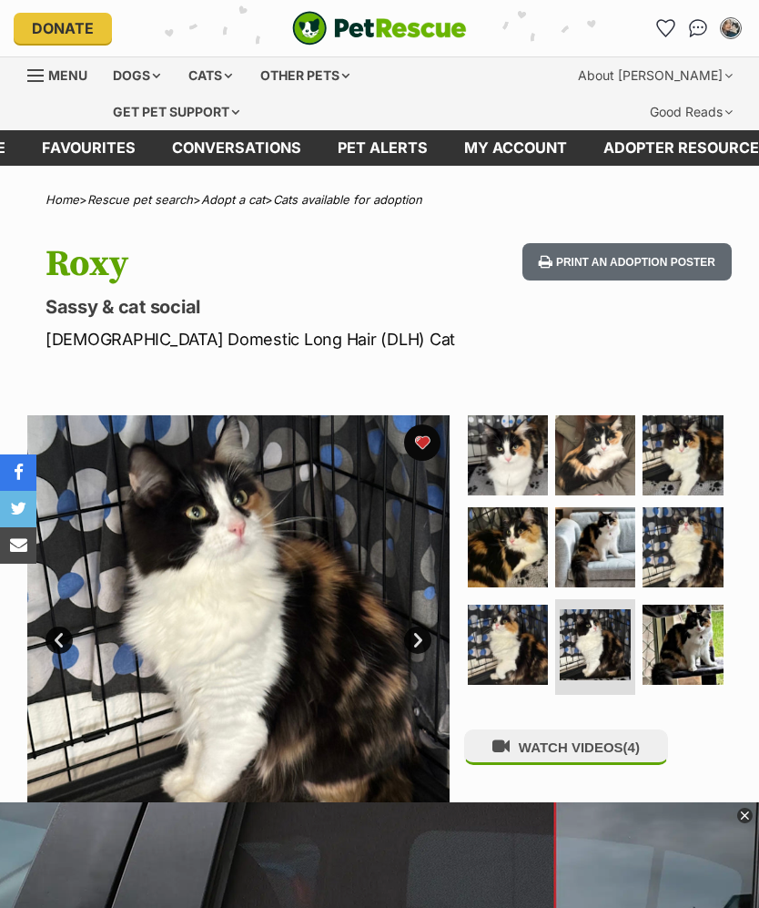
click at [613, 543] on img at bounding box center [595, 547] width 80 height 80
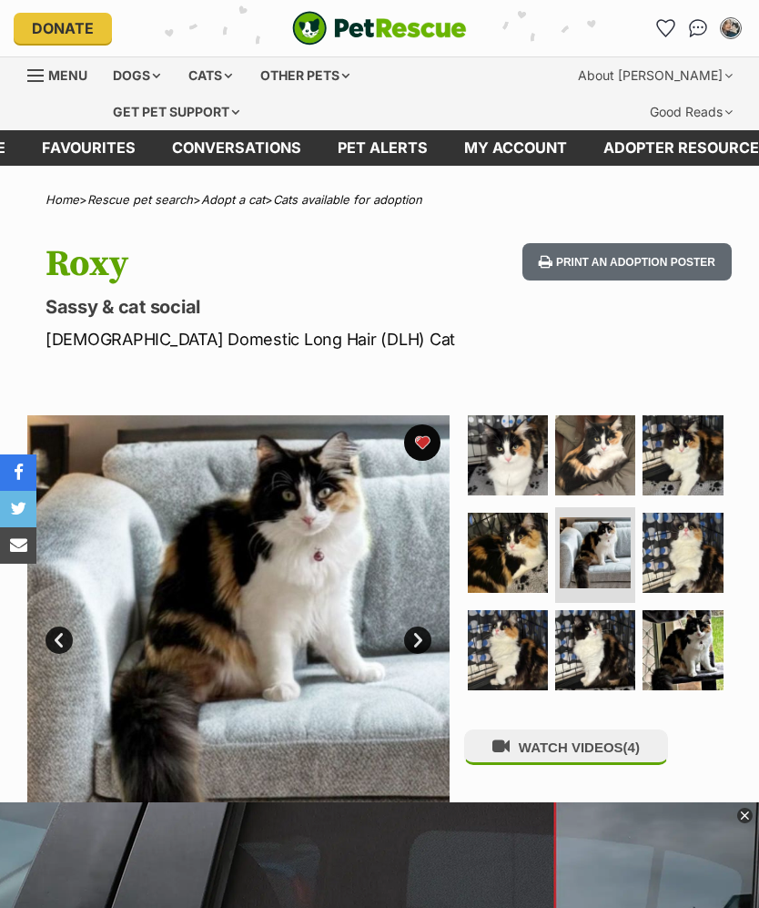
click at [703, 539] on img at bounding box center [683, 553] width 80 height 80
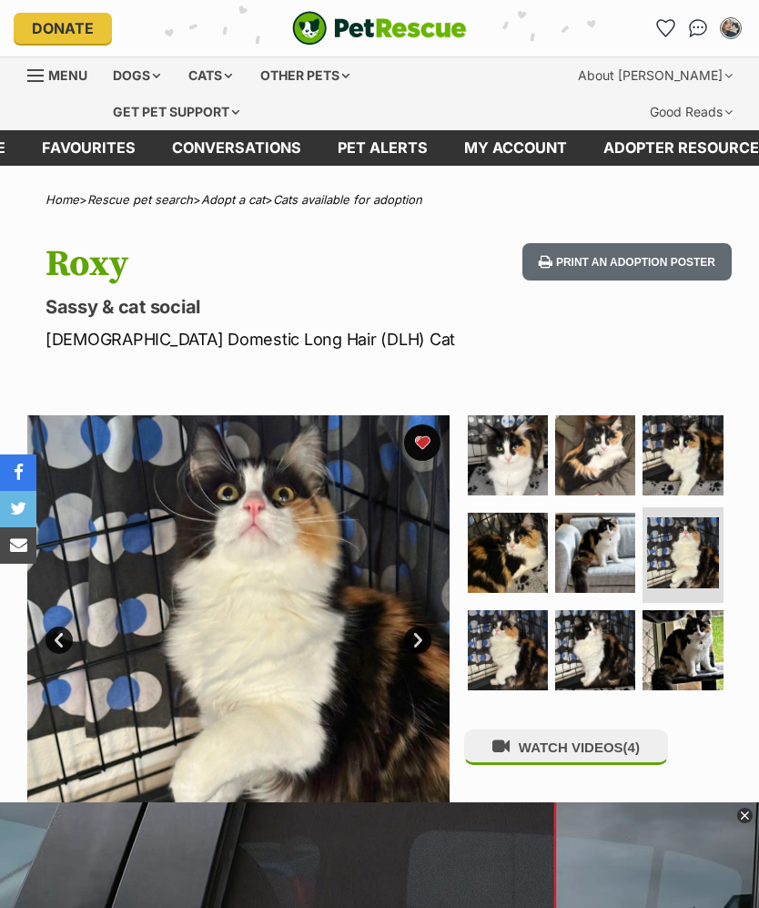
click at [696, 646] on img at bounding box center [683, 650] width 80 height 80
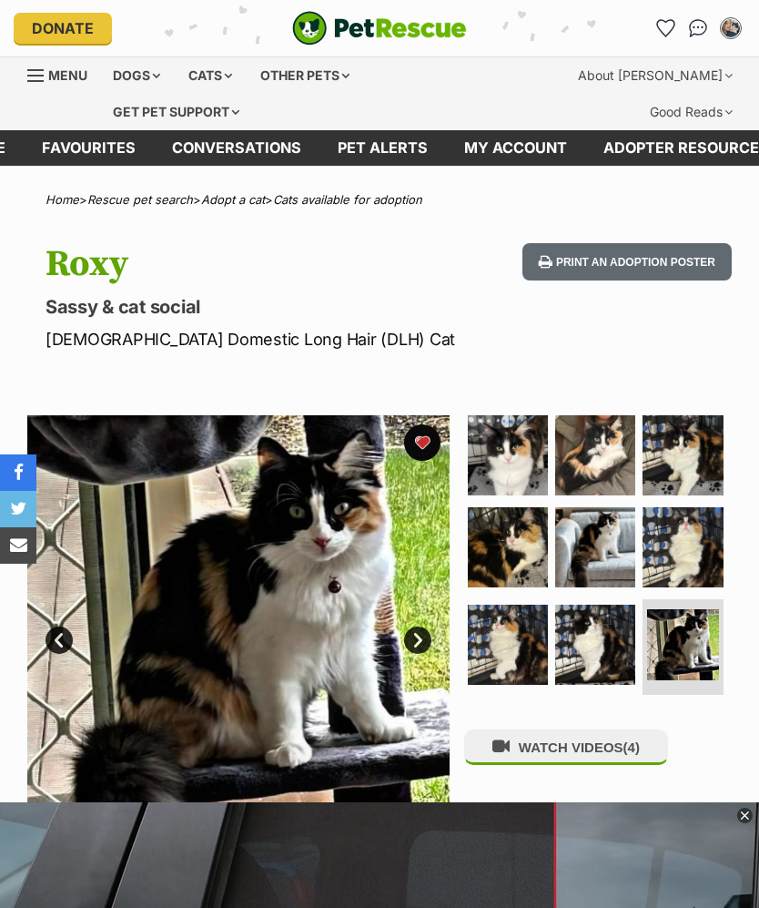
click at [696, 470] on img at bounding box center [683, 455] width 80 height 80
